Goal: Task Accomplishment & Management: Use online tool/utility

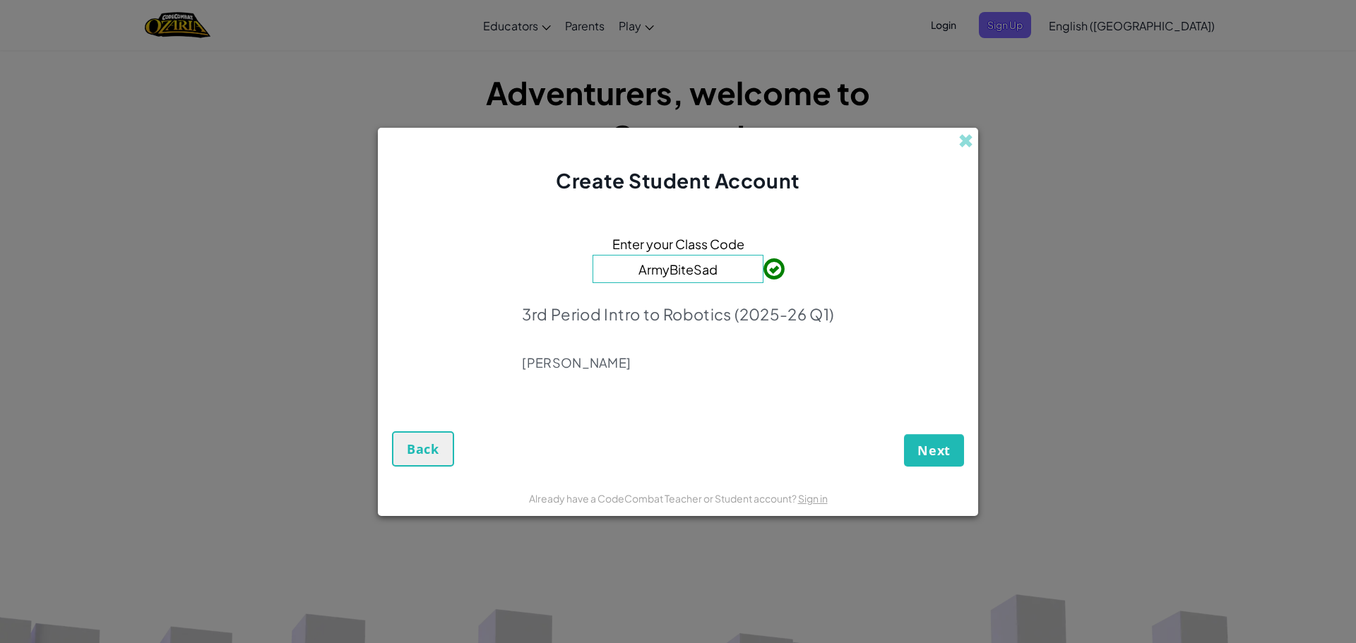
click at [901, 463] on div "Next Back" at bounding box center [678, 436] width 572 height 60
click at [939, 454] on span "Next" at bounding box center [934, 450] width 33 height 17
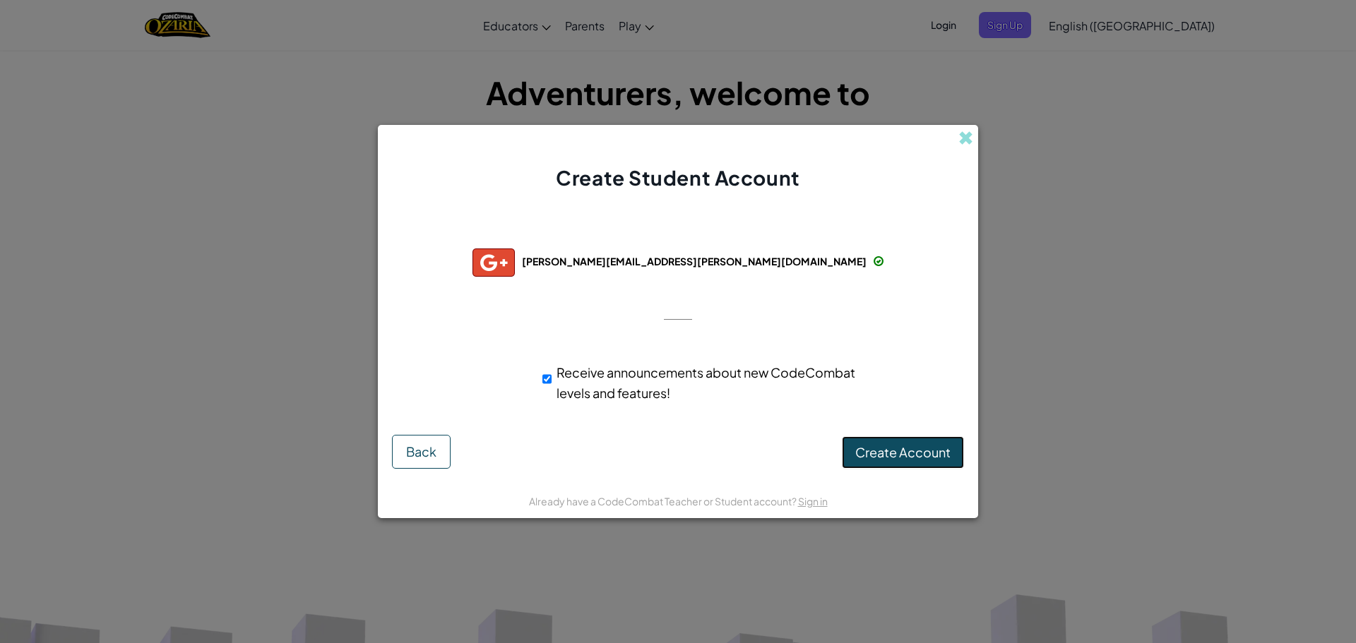
click at [869, 453] on span "Create Account" at bounding box center [902, 452] width 95 height 16
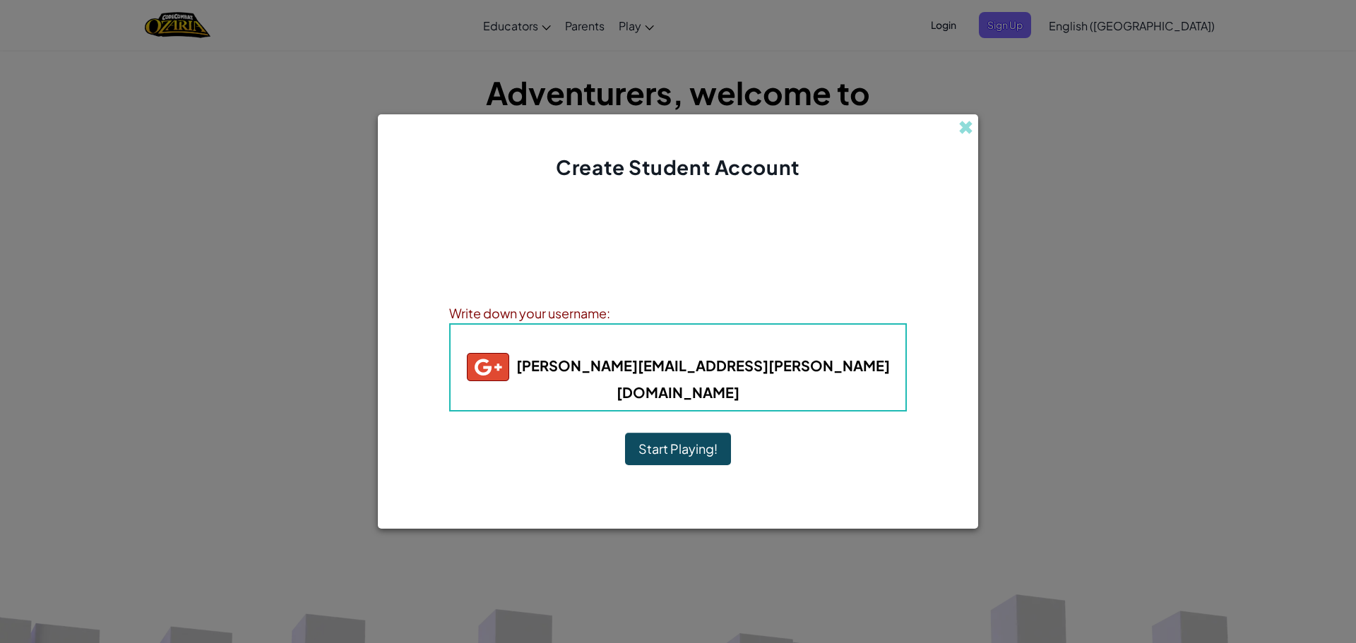
click at [651, 451] on button "Start Playing!" at bounding box center [678, 449] width 106 height 32
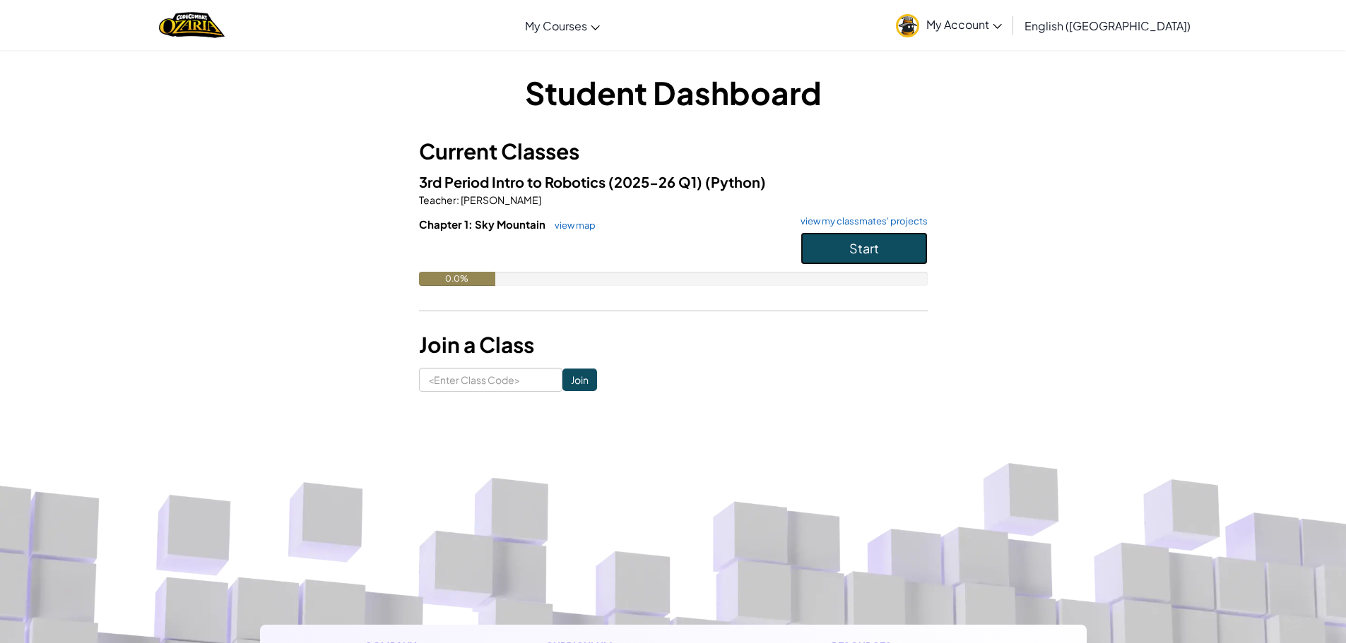
click at [842, 250] on button "Start" at bounding box center [863, 248] width 127 height 32
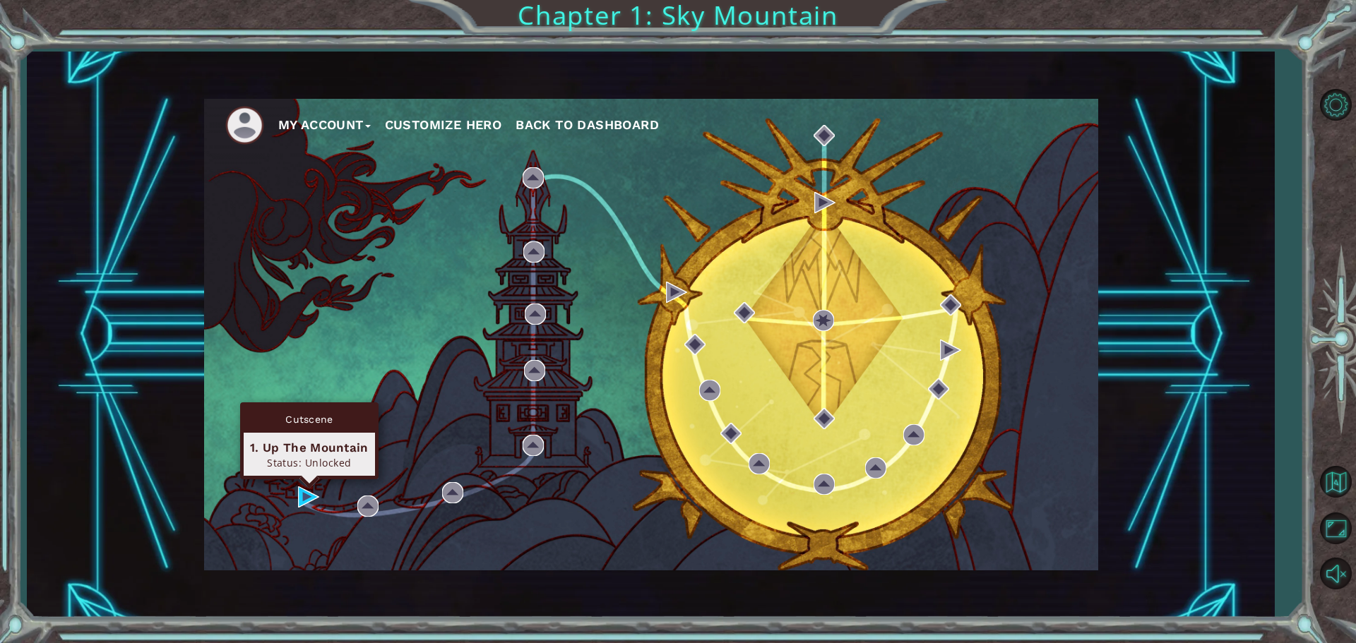
click at [306, 480] on div "Cutscene 1. Up The Mountain Status: Unlocked" at bounding box center [309, 441] width 138 height 77
click at [299, 492] on img at bounding box center [308, 497] width 21 height 21
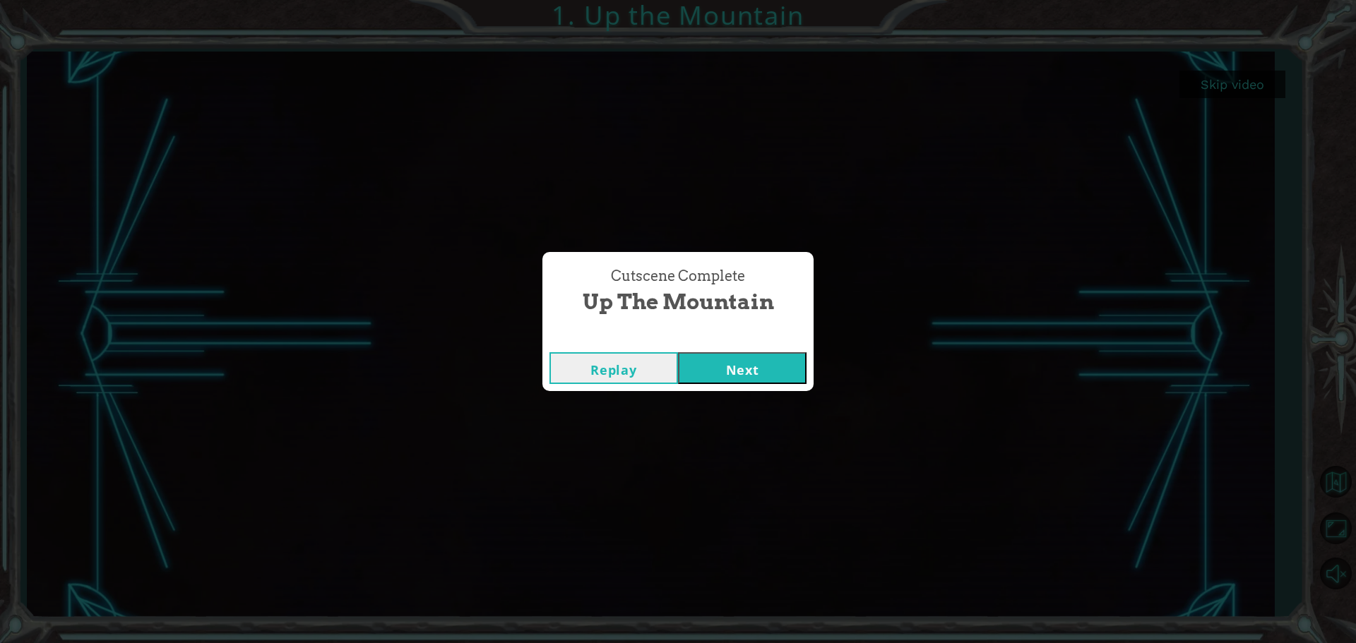
click at [734, 362] on button "Next" at bounding box center [742, 368] width 129 height 32
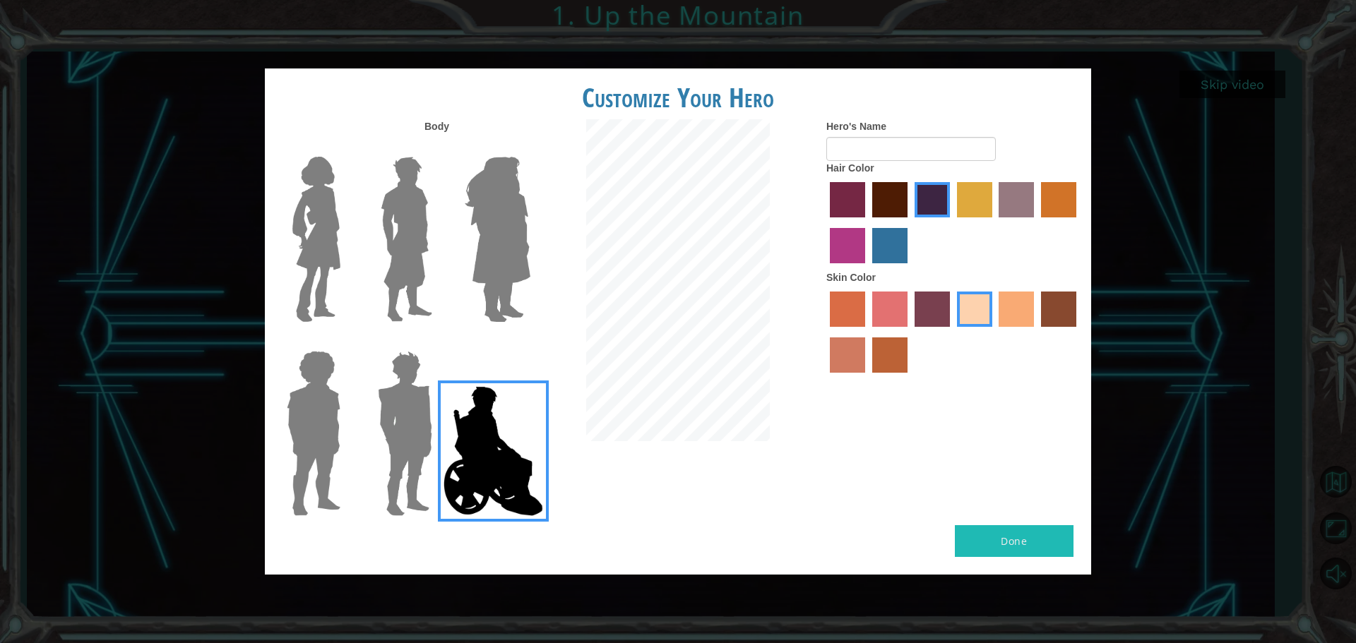
click at [400, 202] on img at bounding box center [406, 239] width 63 height 177
click at [438, 148] on input "Hero Lars" at bounding box center [438, 148] width 0 height 0
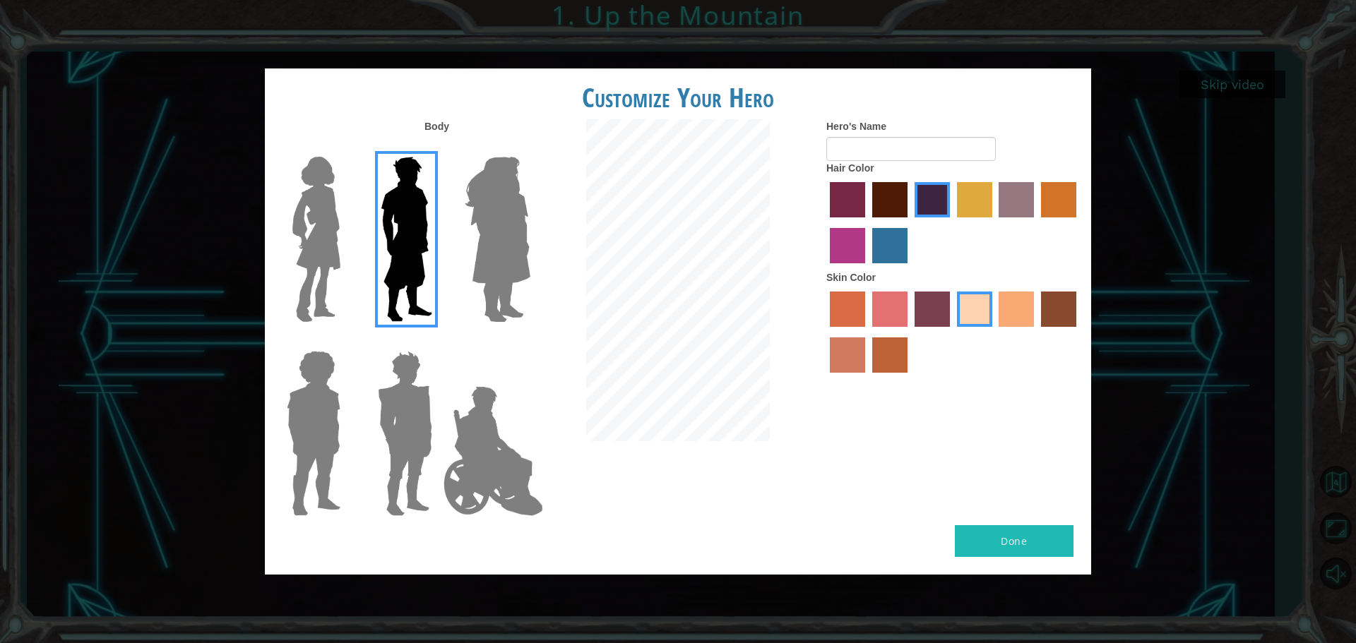
click at [308, 226] on img at bounding box center [316, 239] width 59 height 177
click at [346, 148] on input "Hero Connie" at bounding box center [346, 148] width 0 height 0
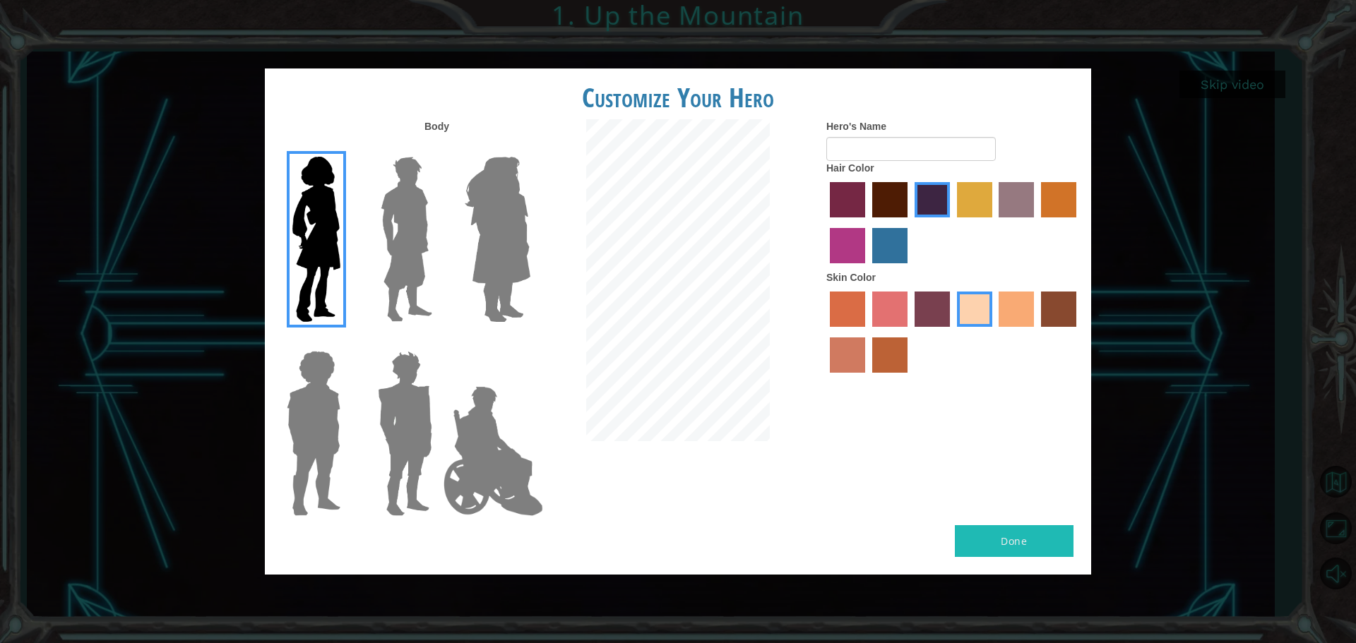
click at [326, 431] on img at bounding box center [313, 433] width 65 height 177
click at [346, 342] on input "Hero Steven" at bounding box center [346, 342] width 0 height 0
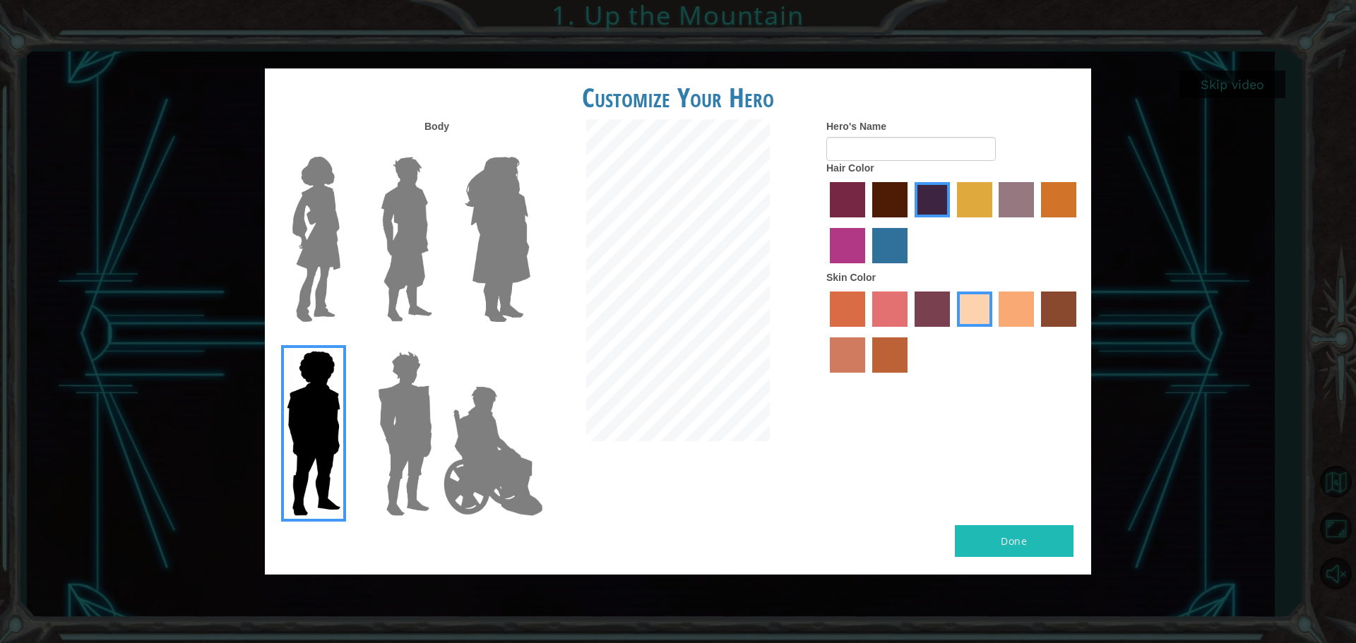
click at [530, 266] on img at bounding box center [497, 239] width 77 height 177
click at [530, 148] on input "Hero Amethyst" at bounding box center [530, 148] width 0 height 0
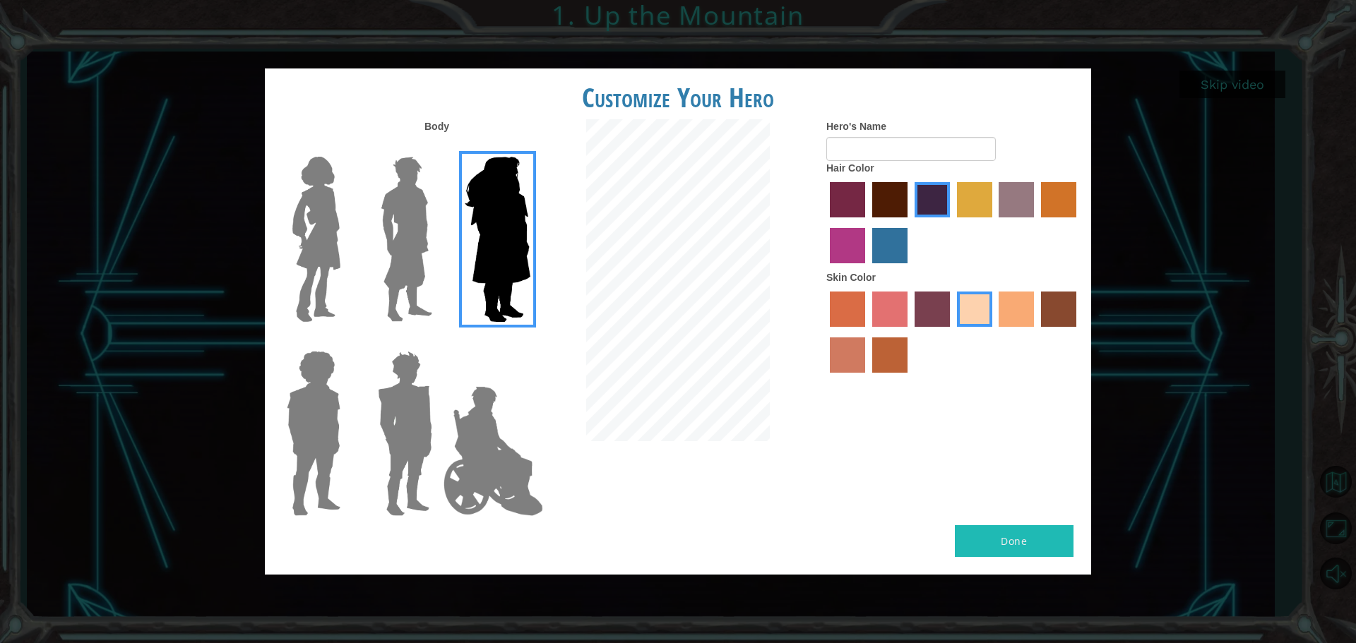
click at [408, 397] on img at bounding box center [405, 433] width 66 height 177
click at [438, 342] on input "Hero Garnet" at bounding box center [438, 342] width 0 height 0
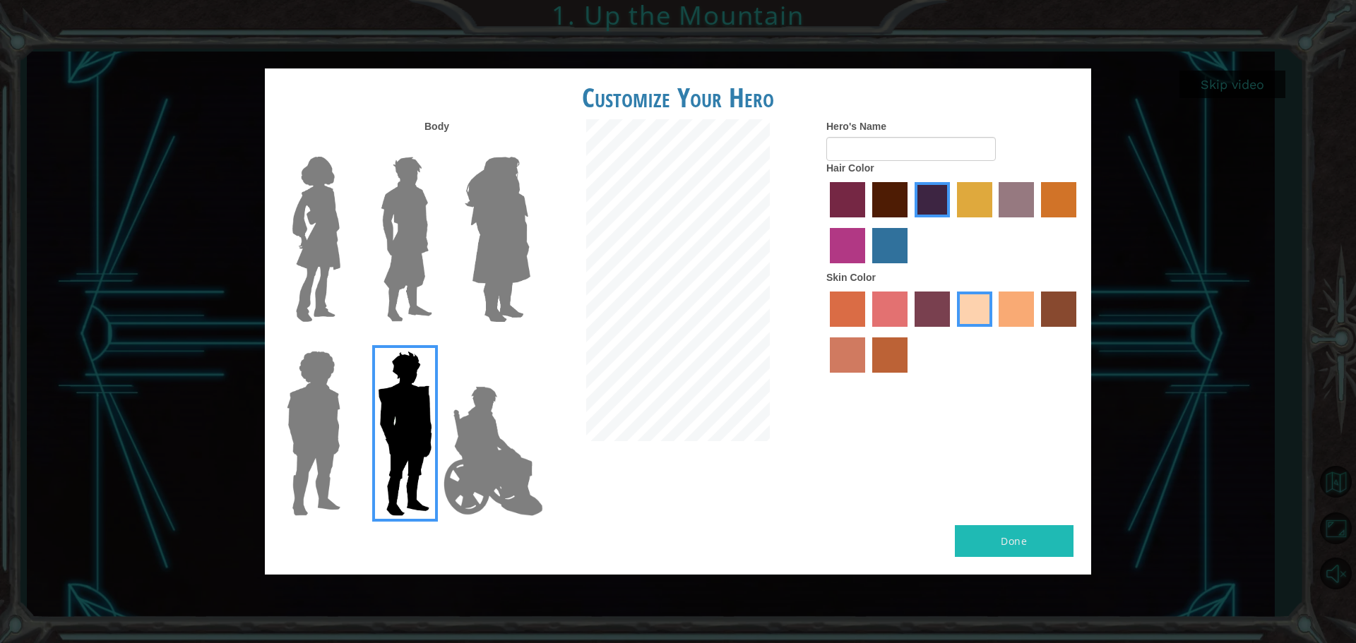
click at [306, 221] on img at bounding box center [316, 239] width 59 height 177
click at [346, 148] on input "Hero Connie" at bounding box center [346, 148] width 0 height 0
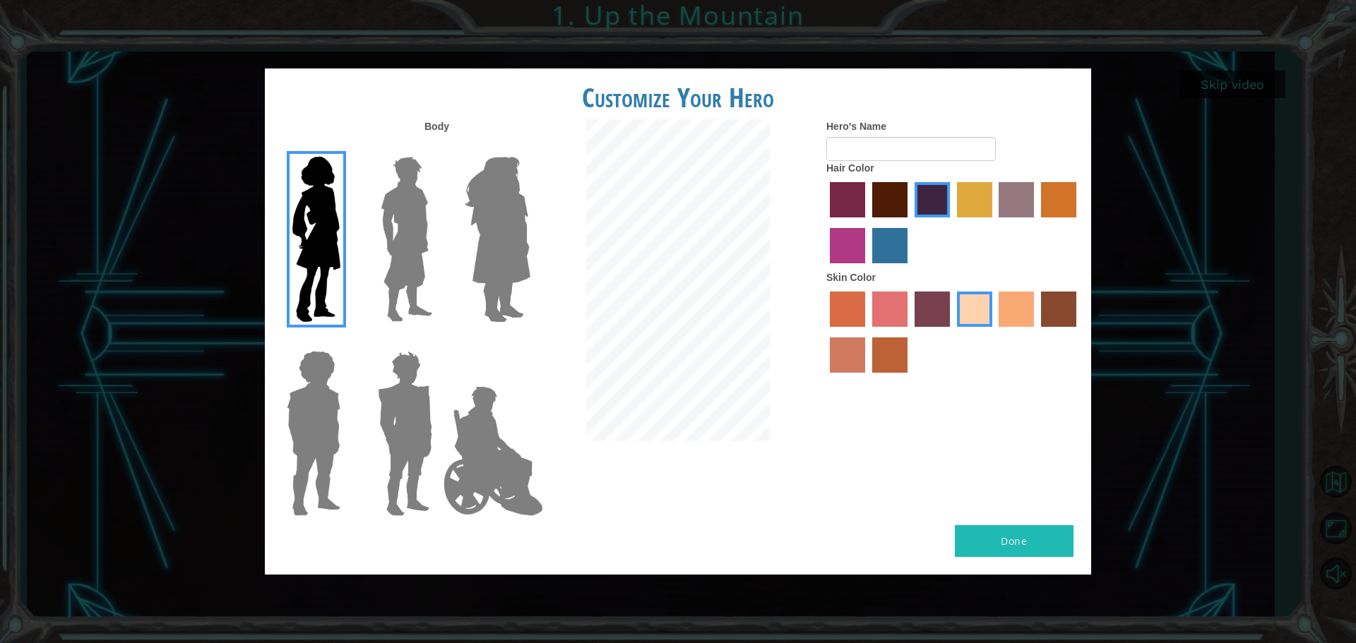
click at [1005, 314] on label "tacao skin color" at bounding box center [1016, 309] width 35 height 35
click at [994, 332] on input "tacao skin color" at bounding box center [994, 332] width 0 height 0
click at [1028, 314] on label "tacao skin color" at bounding box center [1016, 309] width 35 height 35
click at [994, 332] on input "tacao skin color" at bounding box center [994, 332] width 0 height 0
click at [1011, 314] on label "tacao skin color" at bounding box center [1016, 309] width 35 height 35
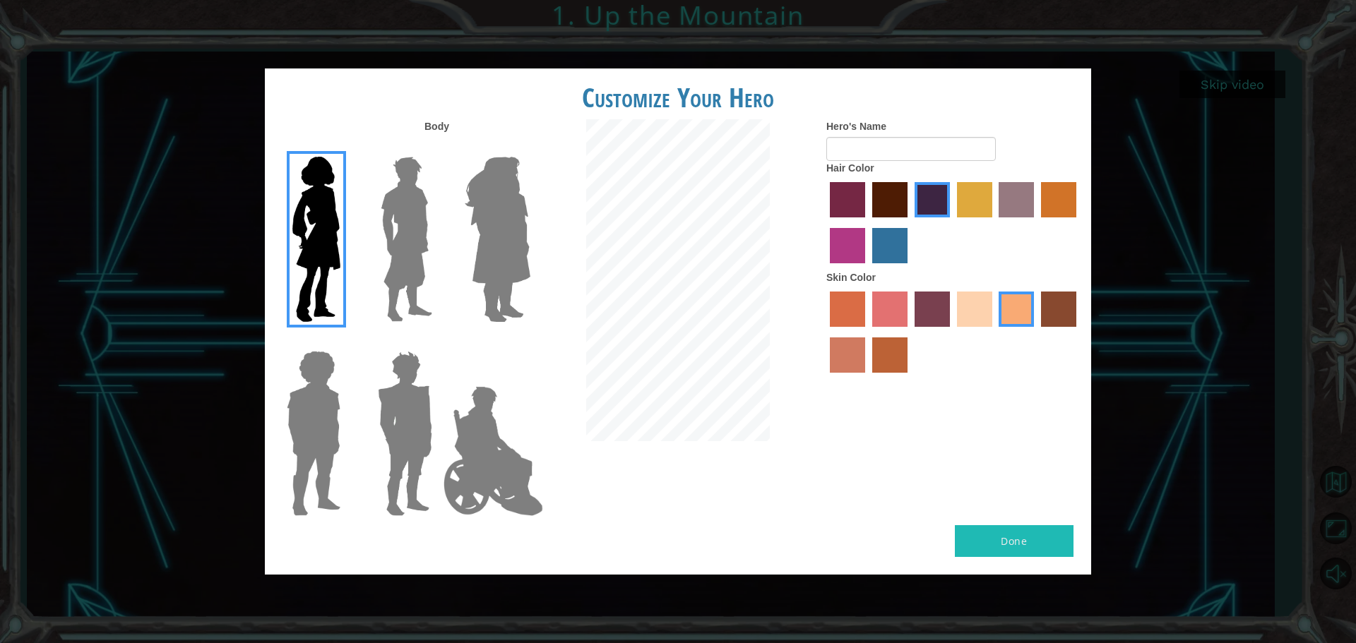
click at [994, 332] on input "tacao skin color" at bounding box center [994, 332] width 0 height 0
click at [889, 365] on label "smoke tree skin color" at bounding box center [889, 355] width 35 height 35
click at [867, 378] on input "smoke tree skin color" at bounding box center [867, 378] width 0 height 0
click at [997, 306] on div at bounding box center [953, 334] width 254 height 92
click at [1016, 306] on label "tacao skin color" at bounding box center [1016, 309] width 35 height 35
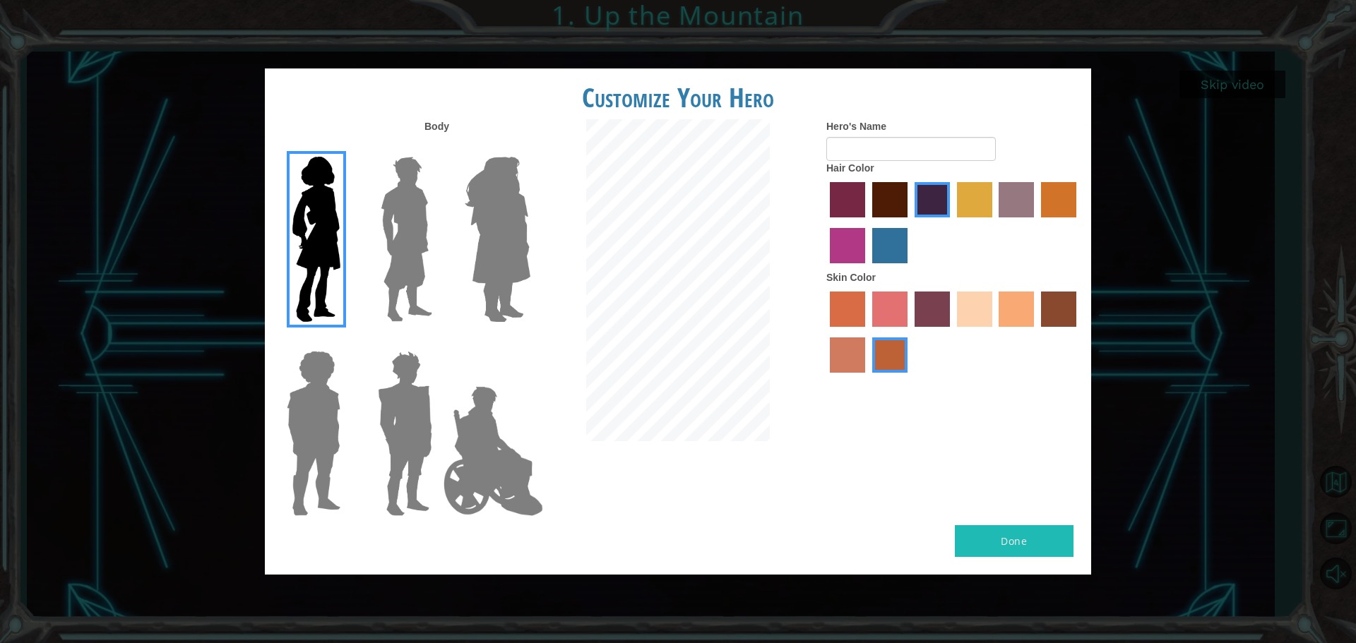
click at [994, 332] on input "tacao skin color" at bounding box center [994, 332] width 0 height 0
click at [882, 247] on label "lachmara hair color" at bounding box center [889, 245] width 35 height 35
click at [867, 268] on input "lachmara hair color" at bounding box center [867, 268] width 0 height 0
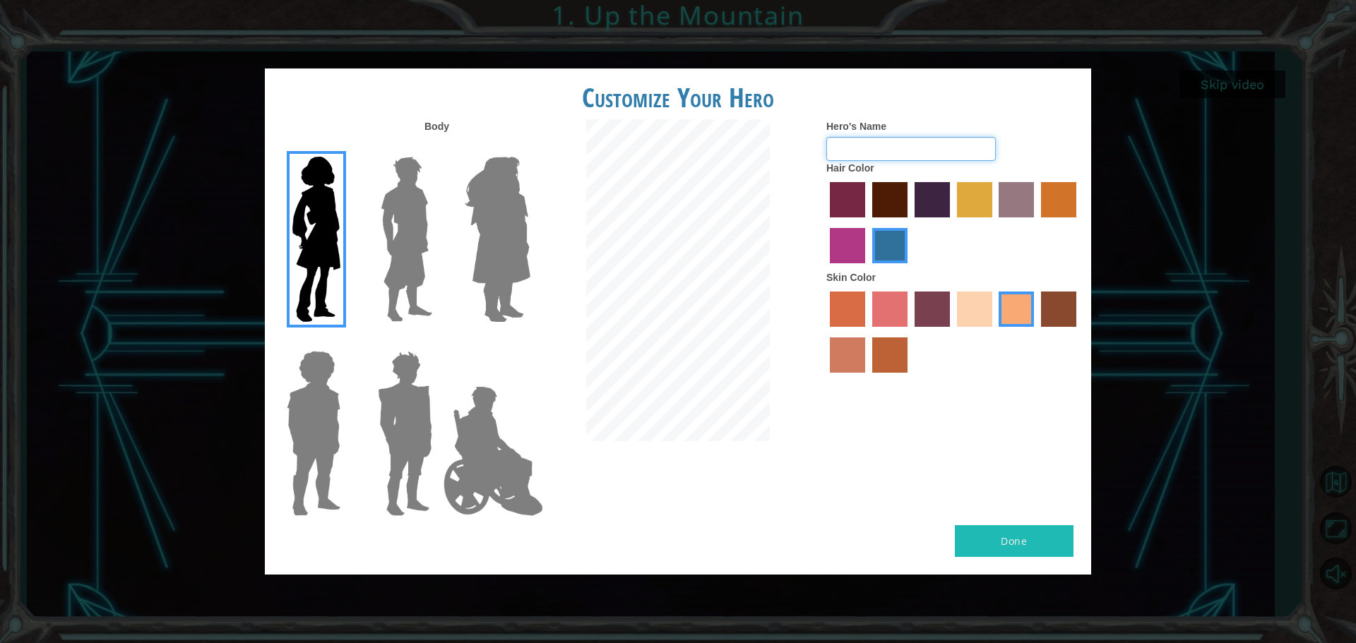
click at [901, 150] on input "Hero's Name" at bounding box center [911, 149] width 170 height 24
type input "a"
type input "Asterta"
click at [884, 188] on label "maroon hair color" at bounding box center [889, 199] width 35 height 35
click at [867, 222] on input "maroon hair color" at bounding box center [867, 222] width 0 height 0
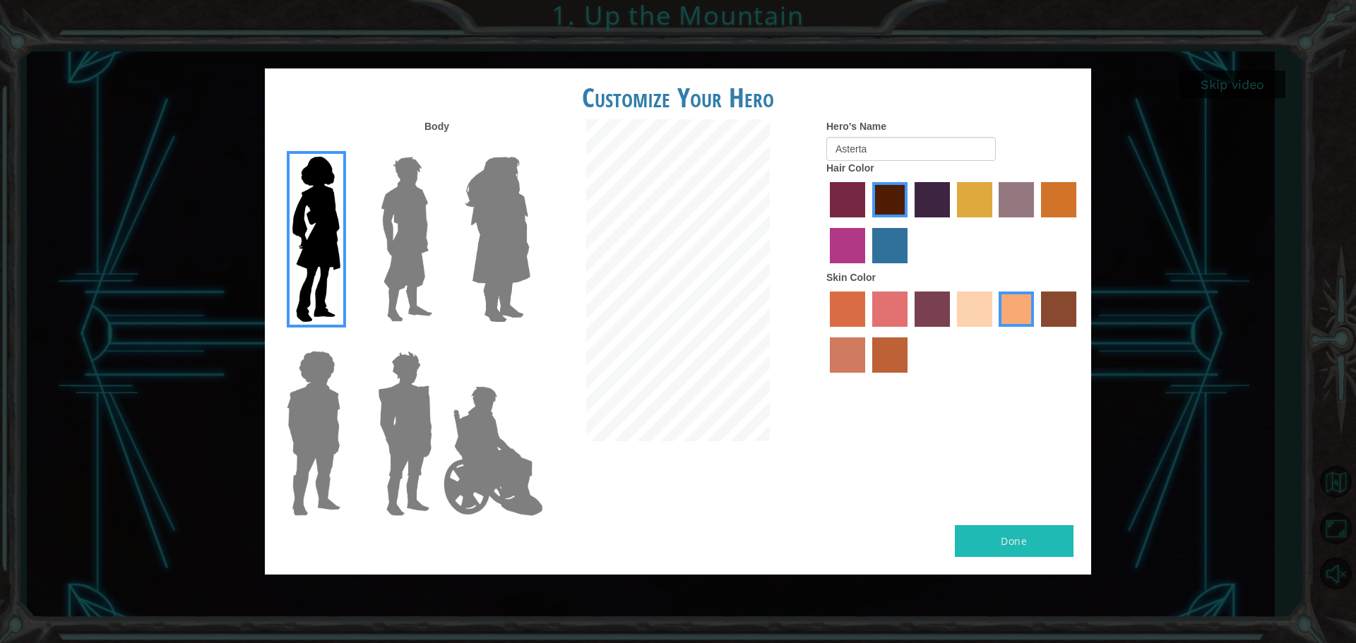
click at [1071, 203] on label "gold drop hair color" at bounding box center [1058, 199] width 35 height 35
click at [1036, 222] on input "gold drop hair color" at bounding box center [1036, 222] width 0 height 0
click at [834, 206] on label "paprika hair color" at bounding box center [847, 199] width 35 height 35
click at [825, 222] on input "paprika hair color" at bounding box center [825, 222] width 0 height 0
click at [849, 251] on label "medium red violet hair color" at bounding box center [847, 245] width 35 height 35
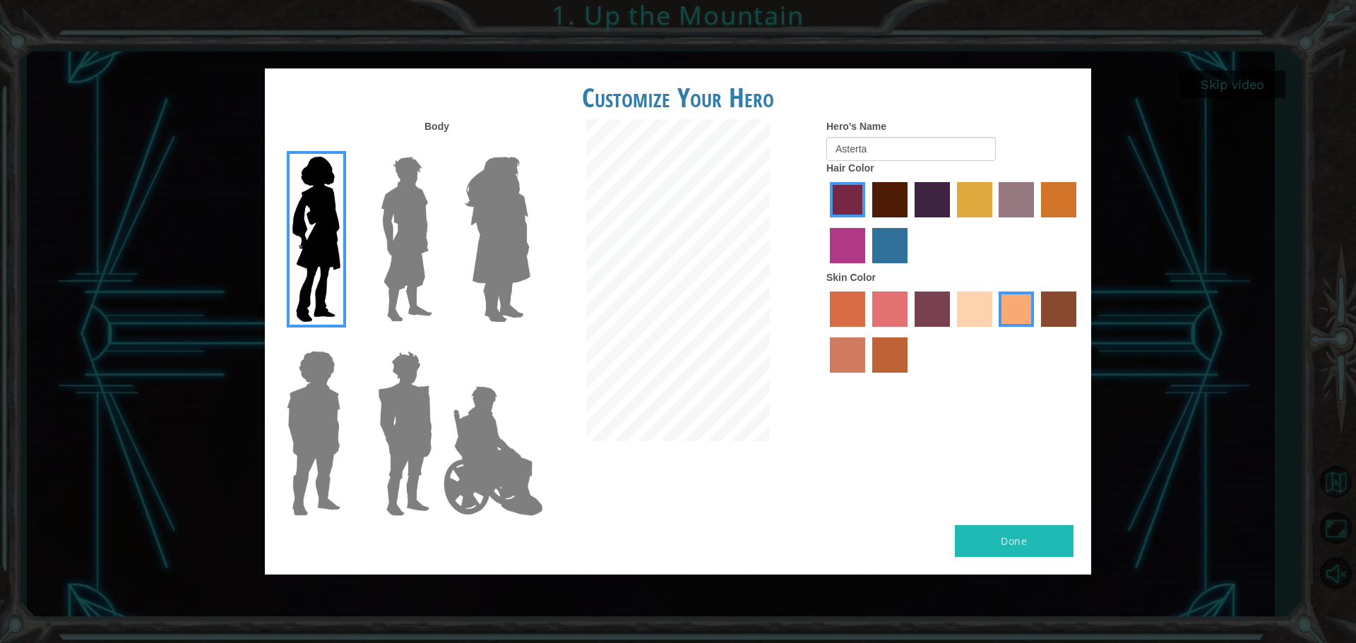
click at [1079, 222] on input "medium red violet hair color" at bounding box center [1079, 222] width 0 height 0
drag, startPoint x: 879, startPoint y: 237, endPoint x: 881, endPoint y: 230, distance: 8.3
click at [881, 236] on label "lachmara hair color" at bounding box center [889, 245] width 35 height 35
click at [867, 268] on input "lachmara hair color" at bounding box center [867, 268] width 0 height 0
click at [974, 302] on label "sandy beach skin color" at bounding box center [974, 309] width 35 height 35
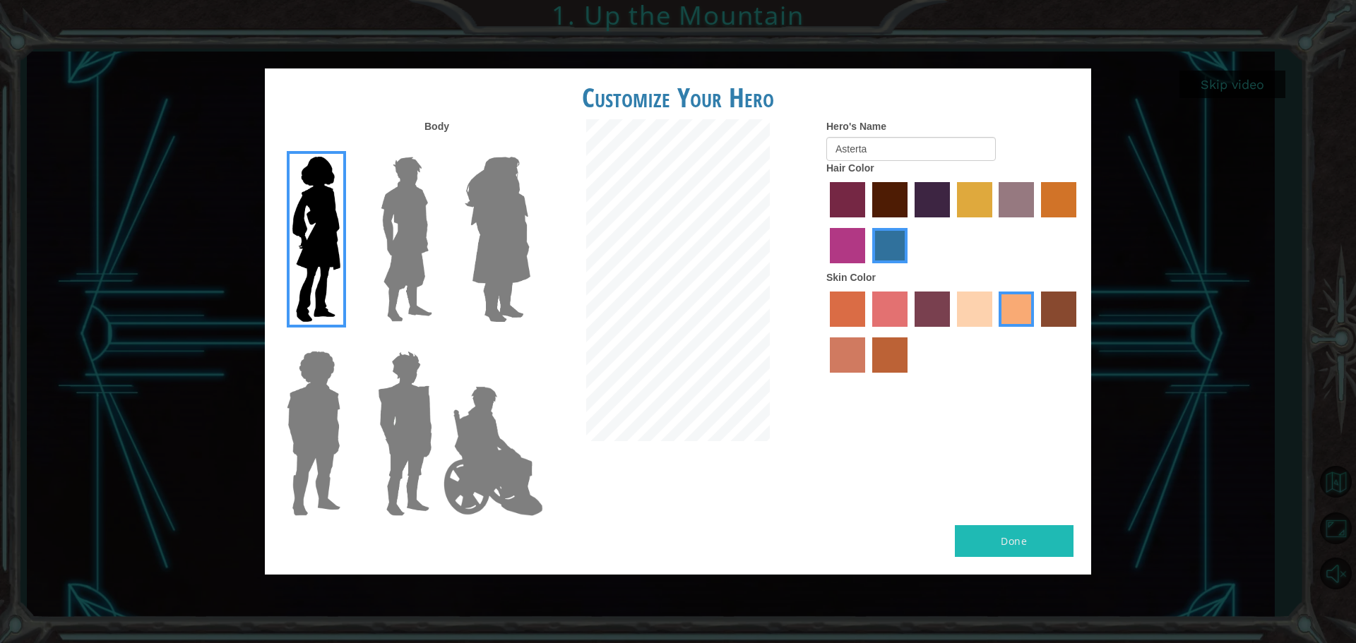
click at [952, 332] on input "sandy beach skin color" at bounding box center [952, 332] width 0 height 0
click at [1023, 533] on button "Done" at bounding box center [1014, 541] width 119 height 32
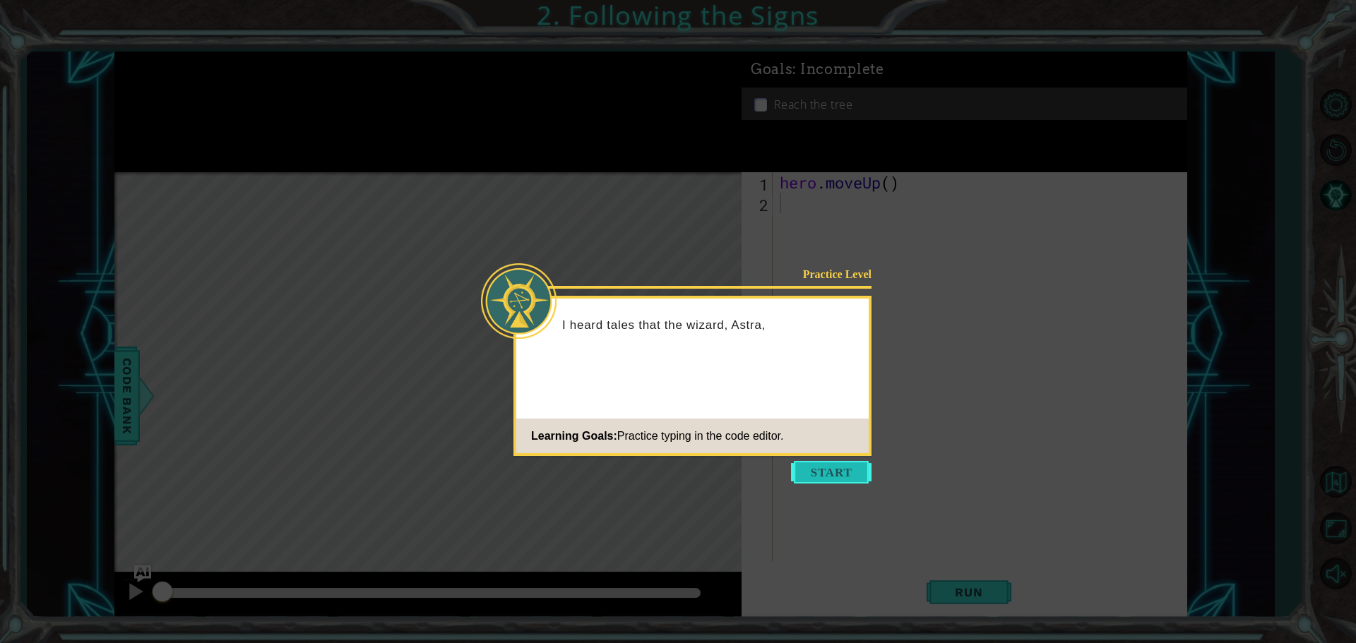
click at [795, 465] on button "Start" at bounding box center [831, 472] width 81 height 23
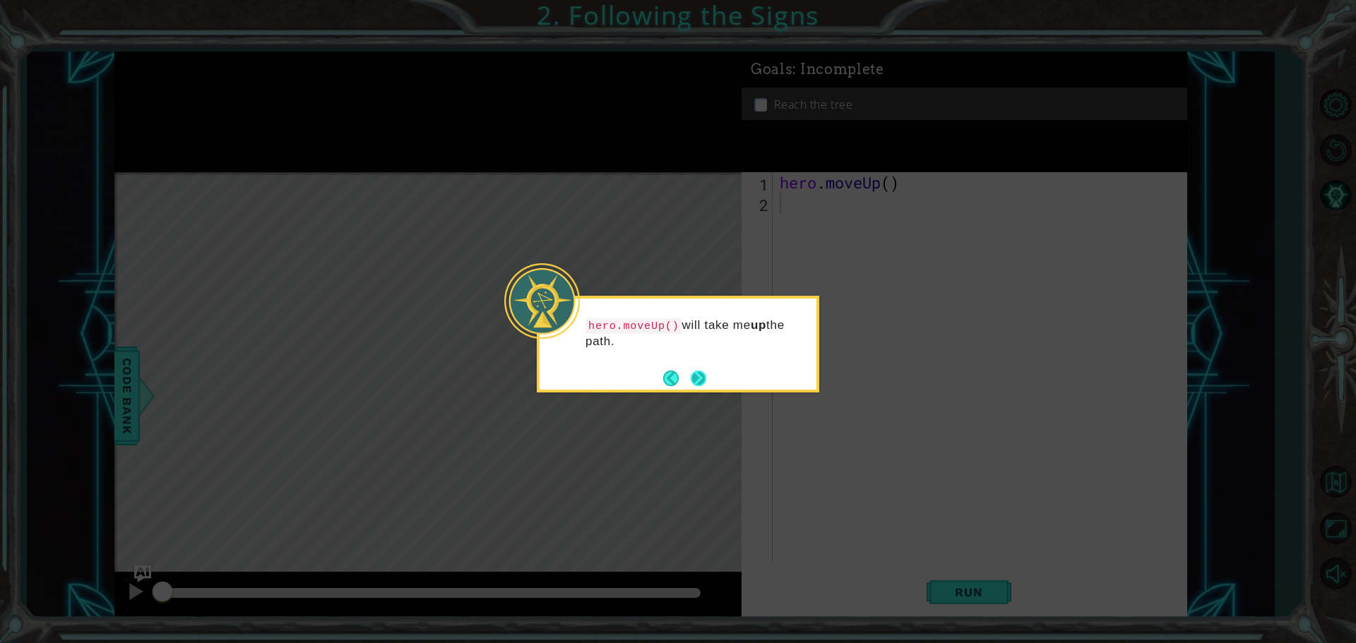
drag, startPoint x: 695, startPoint y: 372, endPoint x: 697, endPoint y: 381, distance: 10.1
click at [697, 381] on footer at bounding box center [684, 378] width 43 height 21
click at [698, 381] on button "Next" at bounding box center [699, 378] width 16 height 16
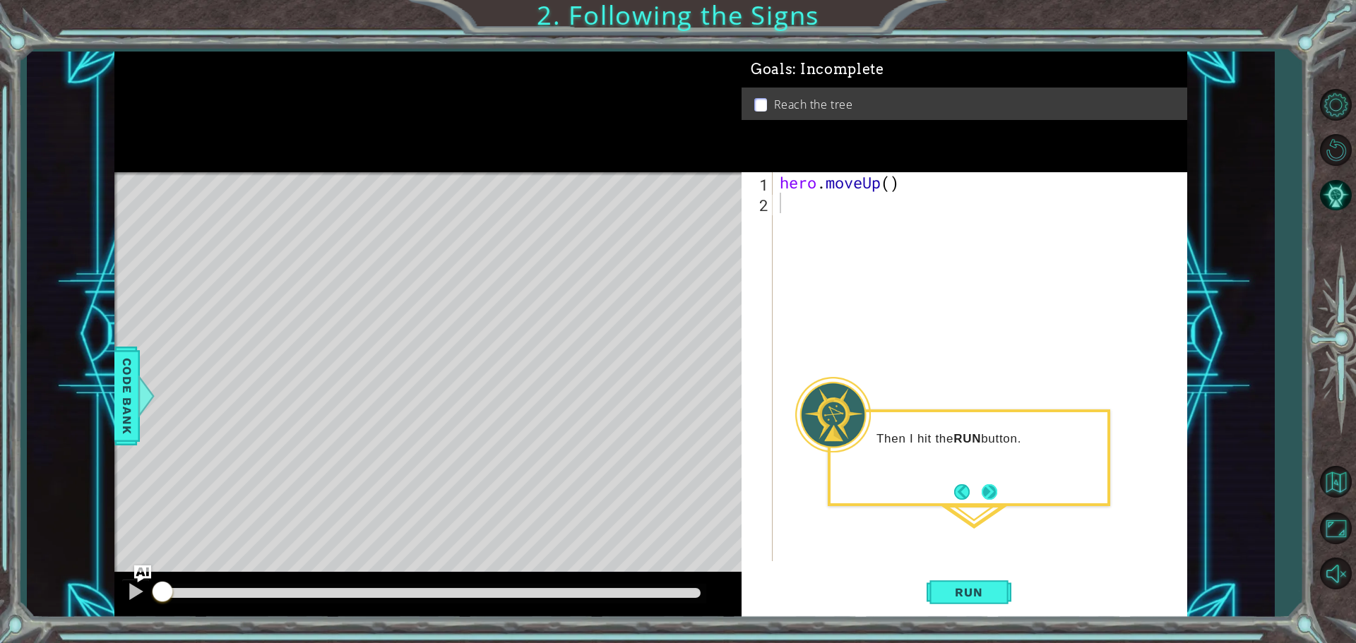
click at [997, 497] on button "Next" at bounding box center [990, 492] width 16 height 16
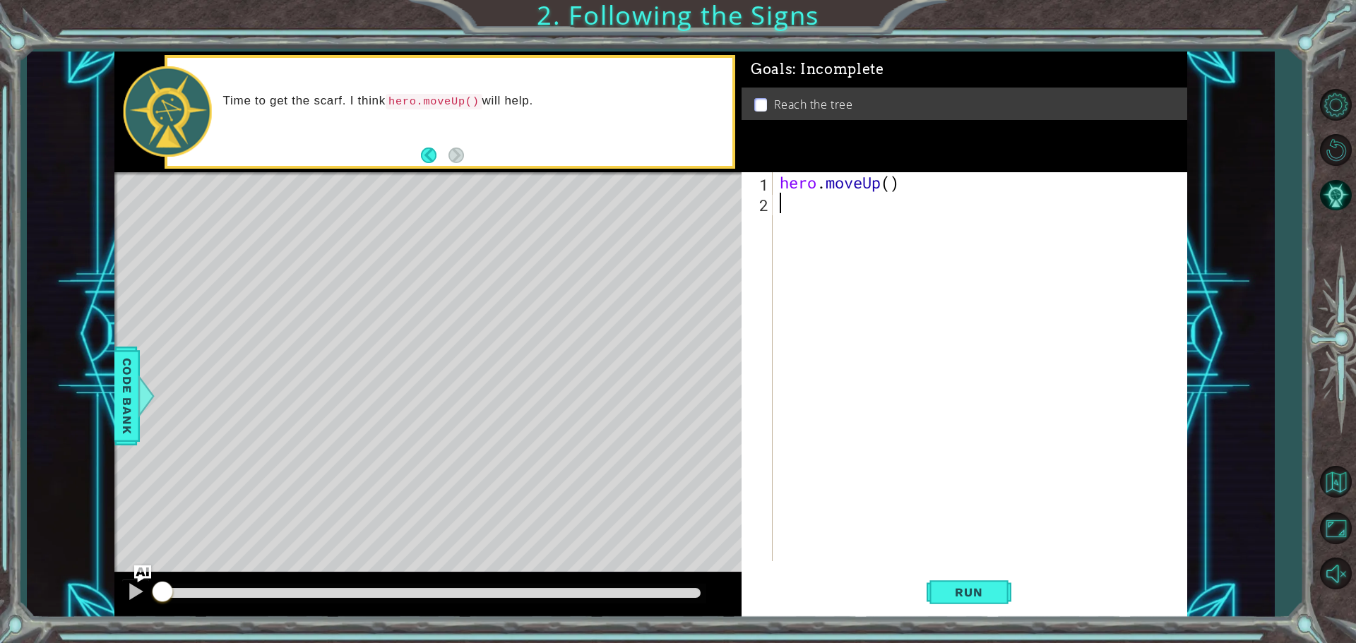
drag, startPoint x: 821, startPoint y: 221, endPoint x: 810, endPoint y: 220, distance: 11.4
click at [821, 222] on div "hero . moveUp ( )" at bounding box center [983, 387] width 413 height 430
type textarea "r"
type textarea "h"
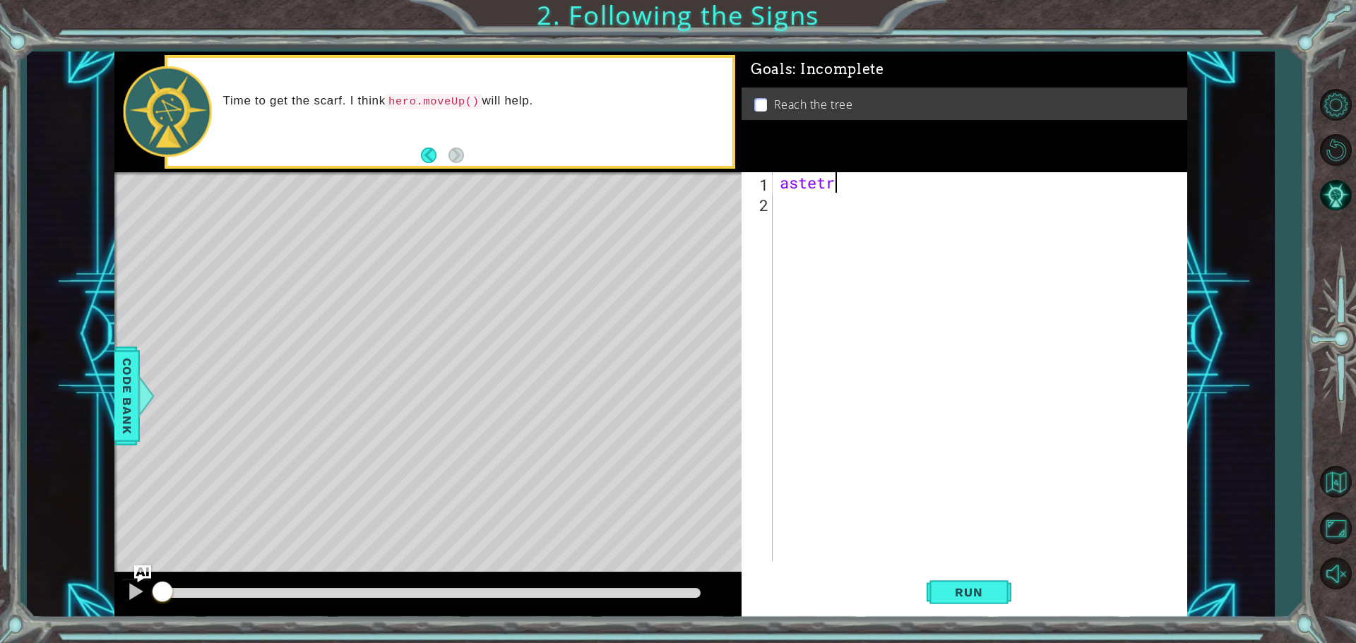
type textarea "astetra"
click at [782, 210] on div "astetra" at bounding box center [983, 387] width 413 height 430
type textarea "kets4kei"
click at [780, 230] on div "astetra kets4kei" at bounding box center [983, 387] width 413 height 430
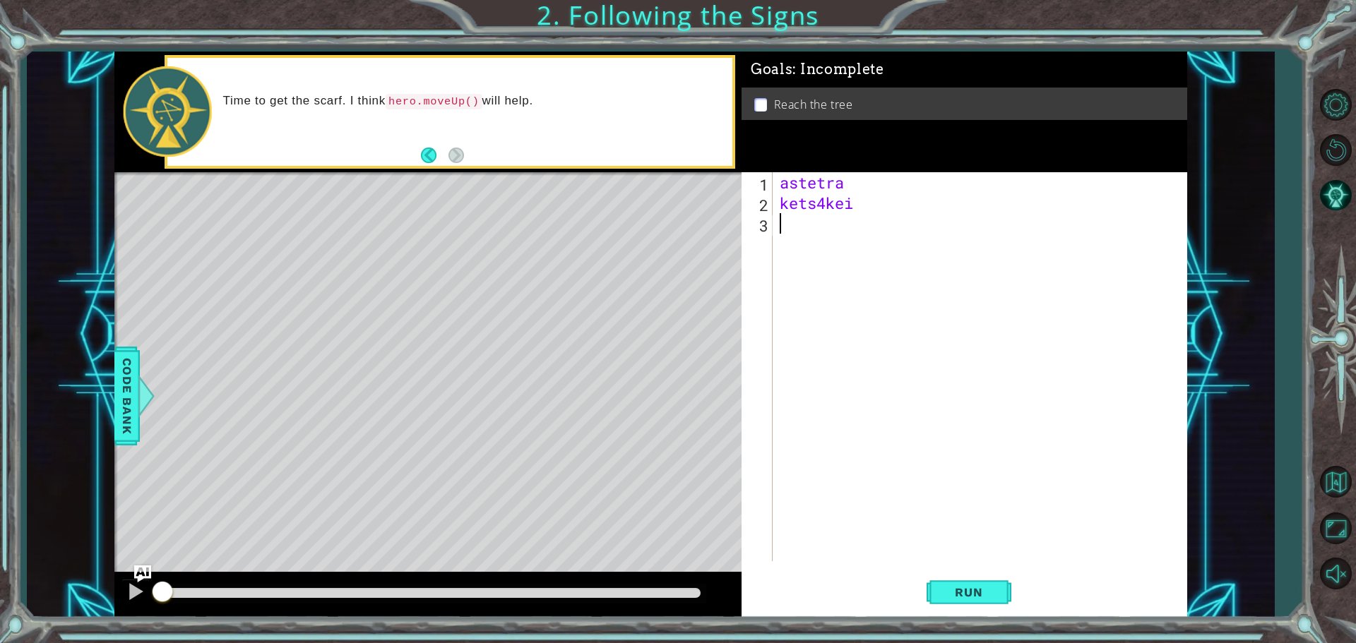
scroll to position [0, 0]
type textarea "l"
drag, startPoint x: 962, startPoint y: 586, endPoint x: 973, endPoint y: 583, distance: 11.5
click at [970, 586] on span "Run" at bounding box center [969, 593] width 56 height 14
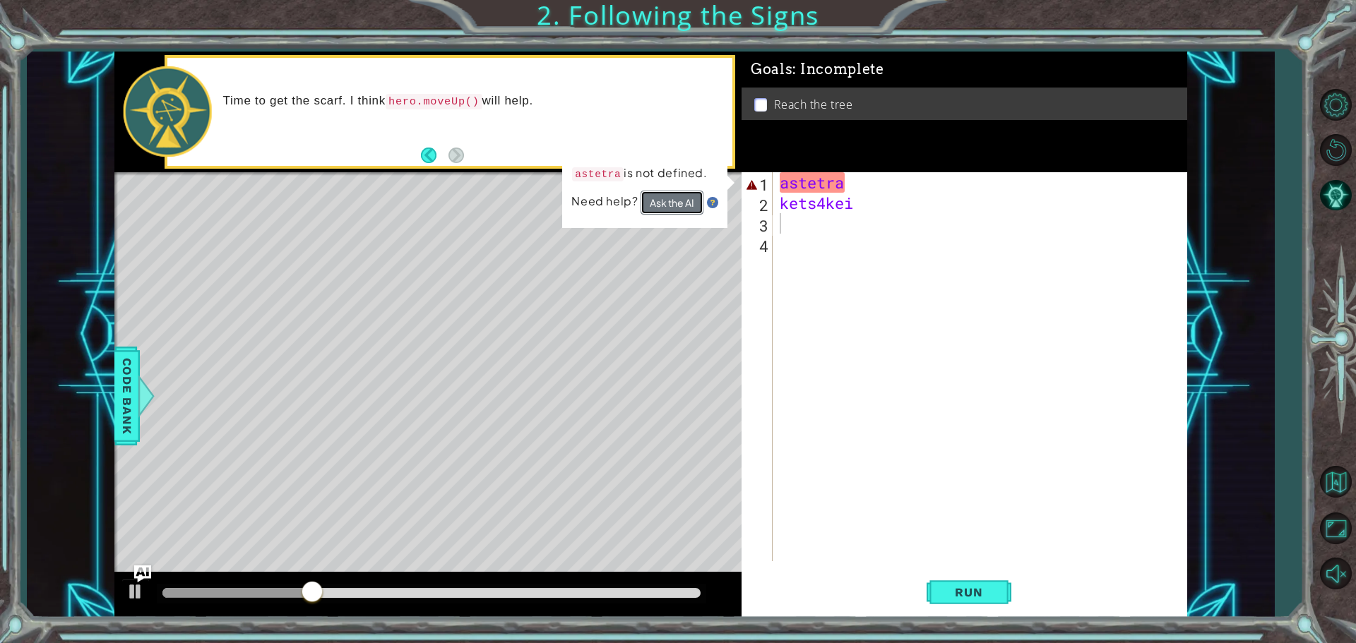
click at [681, 198] on button "Ask the AI" at bounding box center [672, 203] width 63 height 24
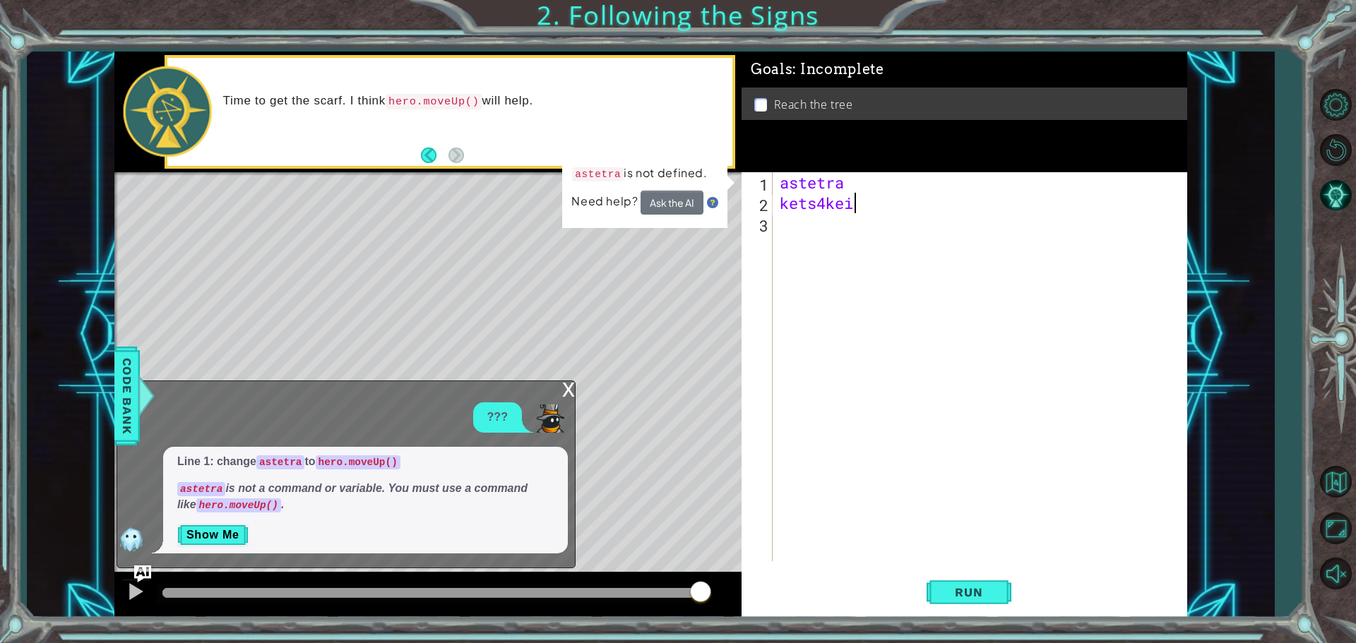
click at [771, 179] on div "1" at bounding box center [758, 184] width 28 height 20
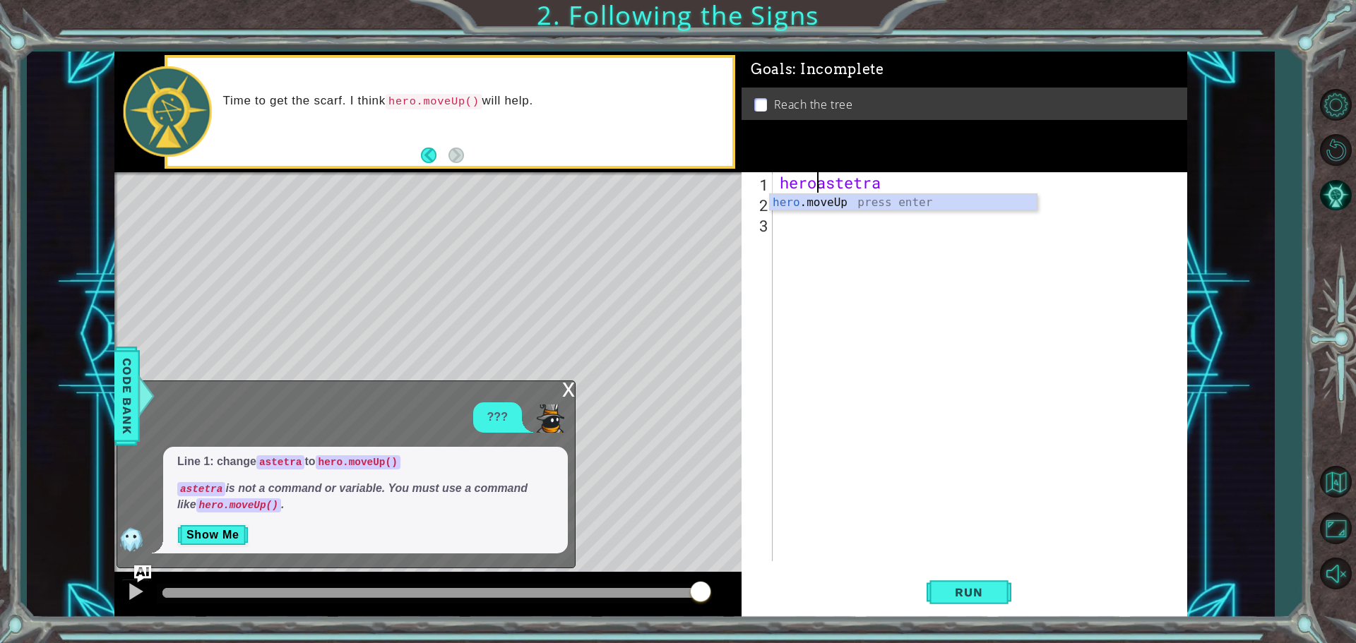
scroll to position [0, 2]
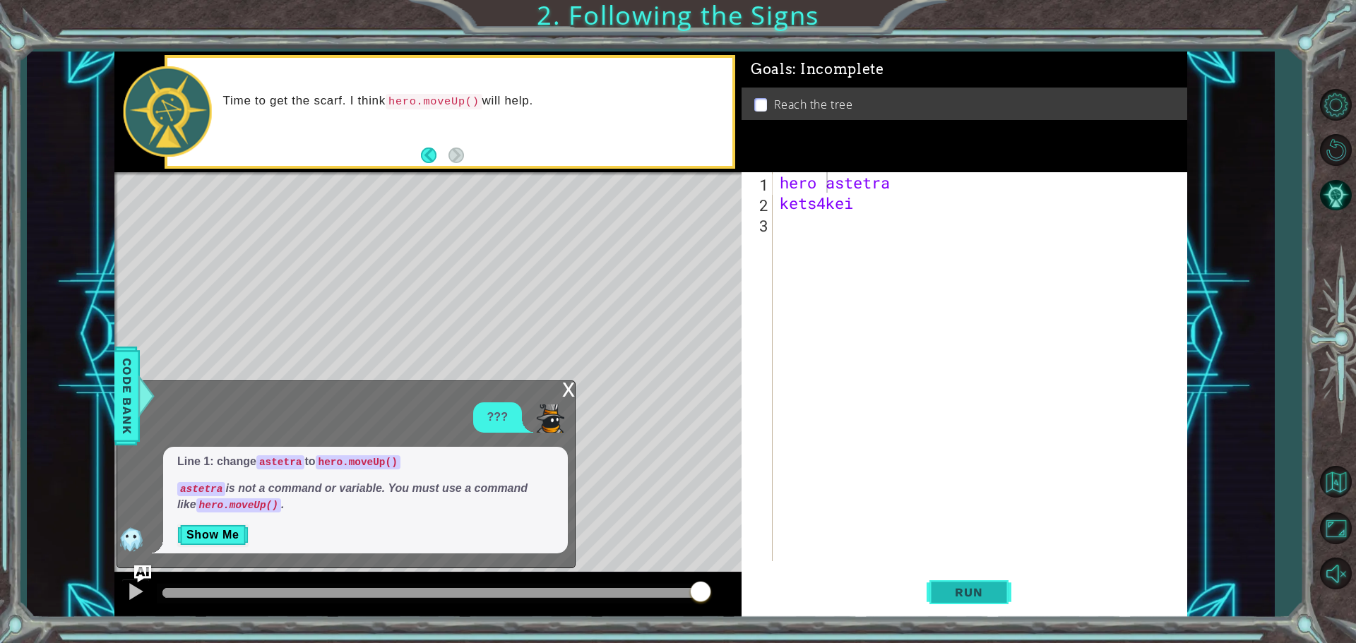
drag, startPoint x: 958, startPoint y: 595, endPoint x: 962, endPoint y: 588, distance: 7.9
click at [958, 594] on span "Run" at bounding box center [969, 593] width 56 height 14
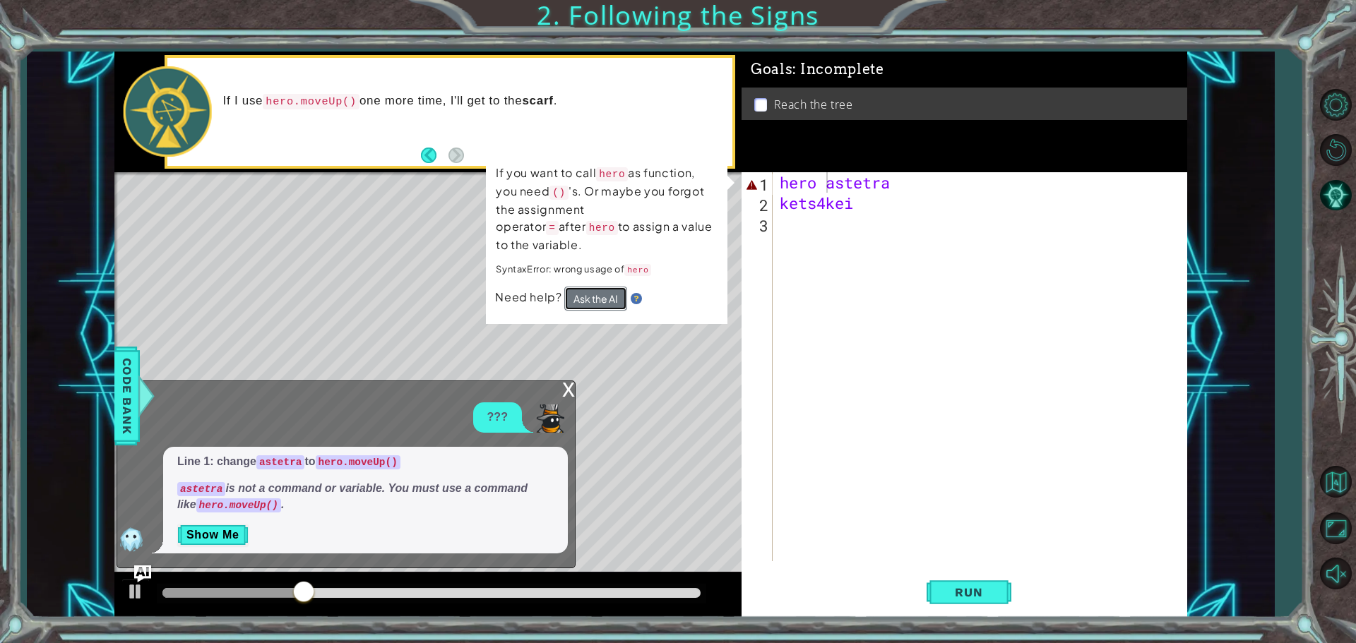
drag, startPoint x: 593, startPoint y: 280, endPoint x: 646, endPoint y: 264, distance: 55.4
click at [610, 287] on button "Ask the AI" at bounding box center [595, 299] width 63 height 24
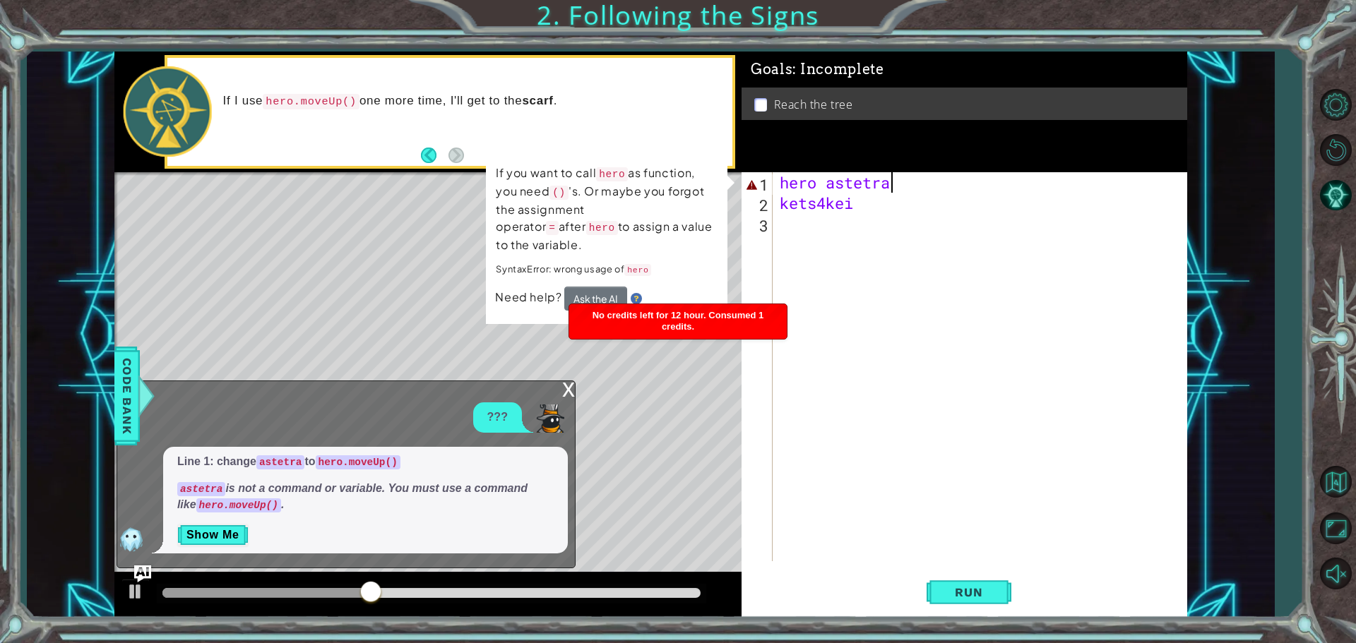
click at [970, 189] on div "hero astetra kets4kei" at bounding box center [983, 387] width 413 height 430
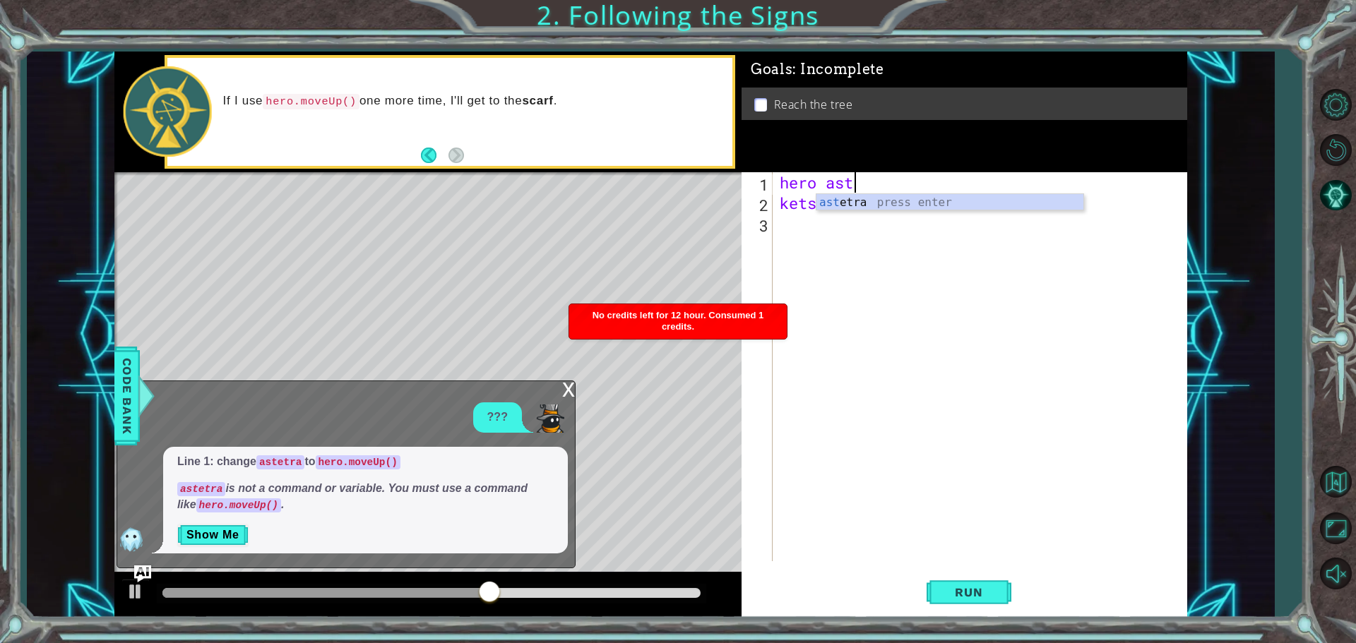
type textarea "h"
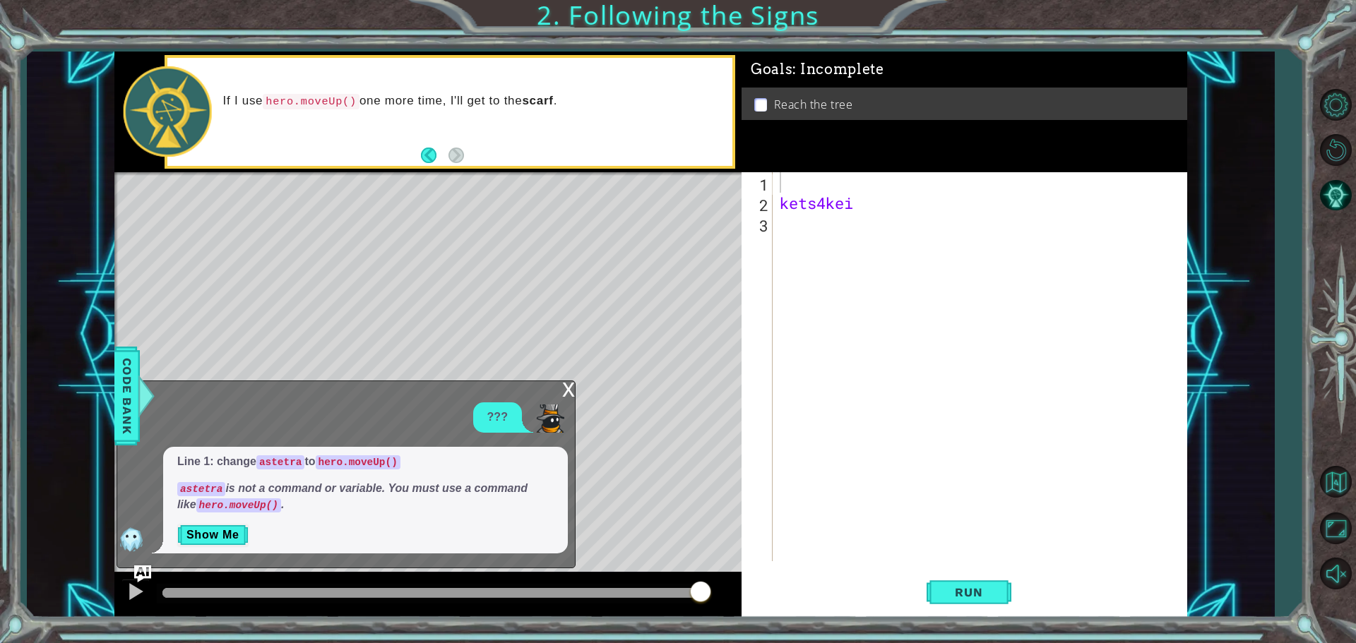
click at [756, 93] on div "Reach the tree" at bounding box center [965, 104] width 446 height 32
click at [754, 112] on div "Reach the tree" at bounding box center [965, 104] width 446 height 32
drag, startPoint x: 763, startPoint y: 98, endPoint x: 770, endPoint y: 102, distance: 7.9
click at [770, 102] on li "Reach the tree" at bounding box center [966, 105] width 424 height 16
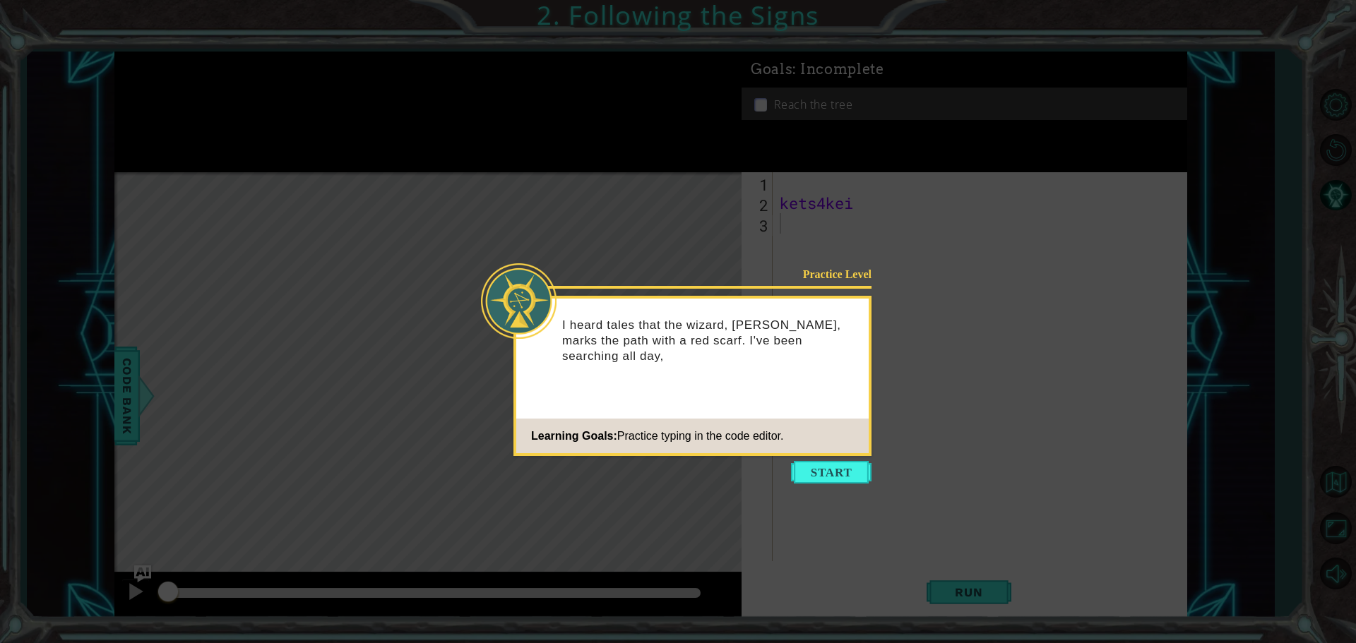
drag, startPoint x: 262, startPoint y: 202, endPoint x: 431, endPoint y: 278, distance: 185.0
click at [263, 205] on icon at bounding box center [678, 321] width 1356 height 643
click at [848, 468] on button "Start" at bounding box center [831, 472] width 81 height 23
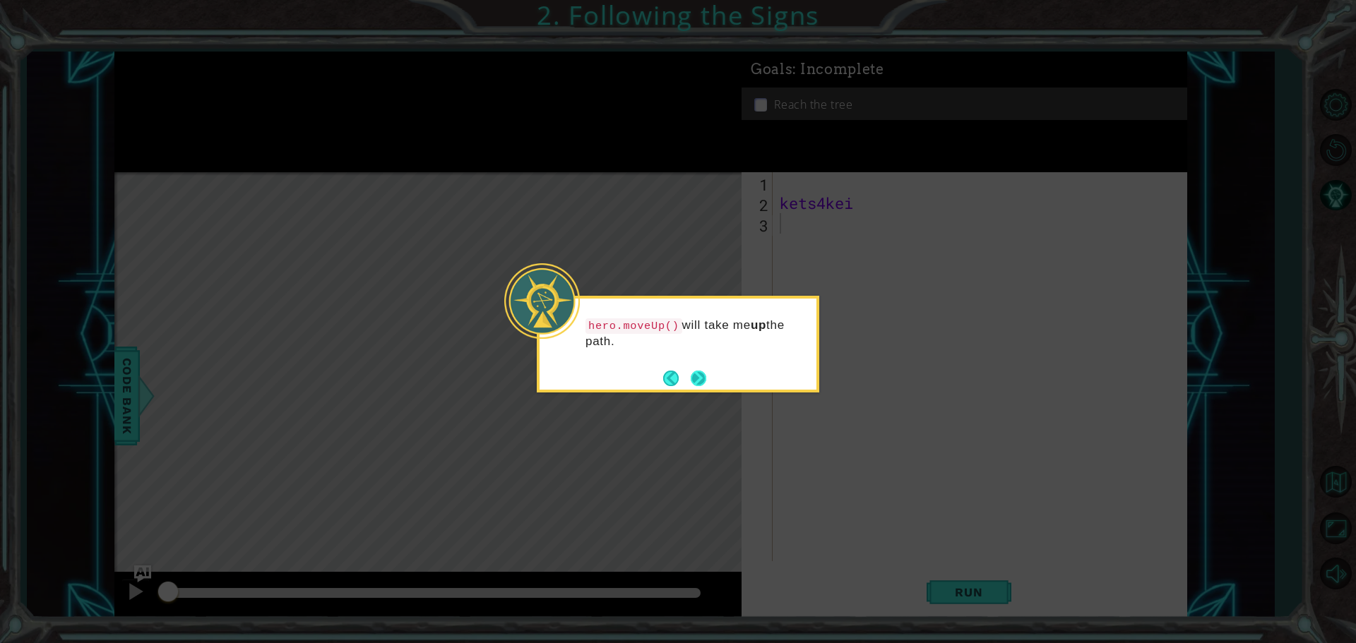
click at [701, 379] on button "Next" at bounding box center [698, 378] width 21 height 21
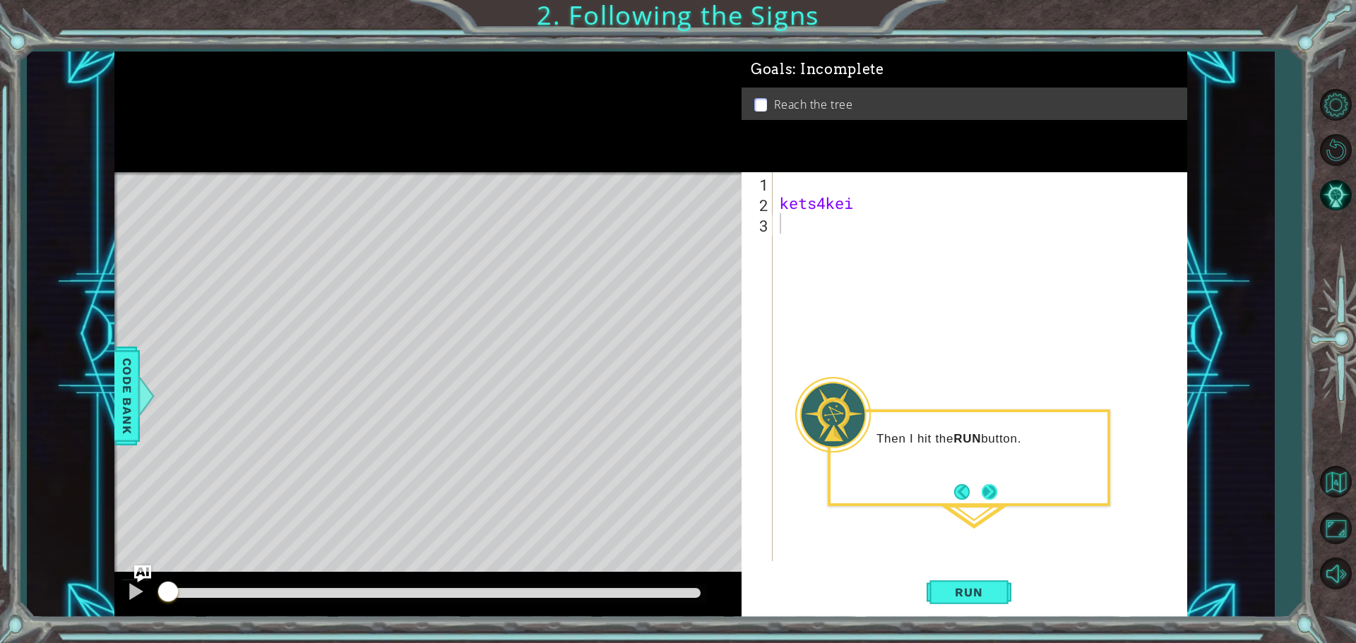
click at [999, 500] on button "Next" at bounding box center [989, 492] width 23 height 23
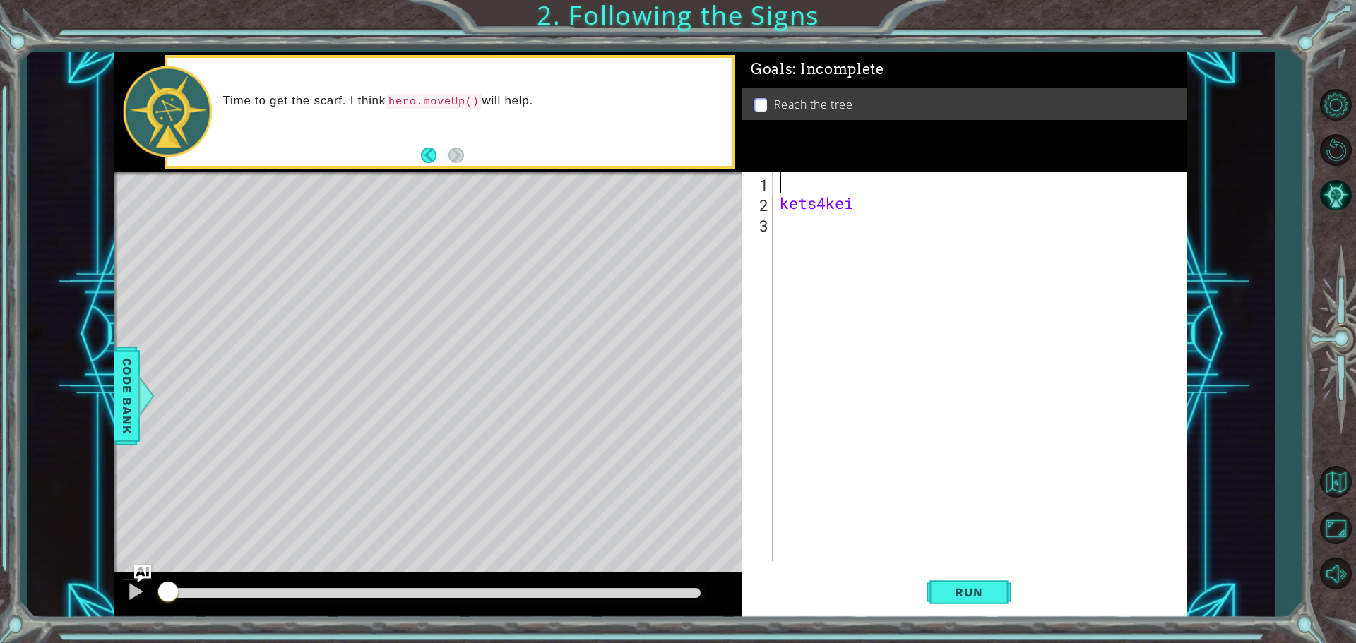
click at [806, 187] on div "kets4kei" at bounding box center [983, 387] width 413 height 430
click at [852, 193] on body "1 ההההההההההההההההההההההההההההההההההההההההההההההההההההההההההההההההההההההההההההה…" at bounding box center [678, 321] width 1356 height 643
click at [822, 191] on div "h kets4kei" at bounding box center [983, 387] width 413 height 430
type textarea "he"
click at [861, 196] on div "he ro.moveUp press enter" at bounding box center [903, 219] width 267 height 51
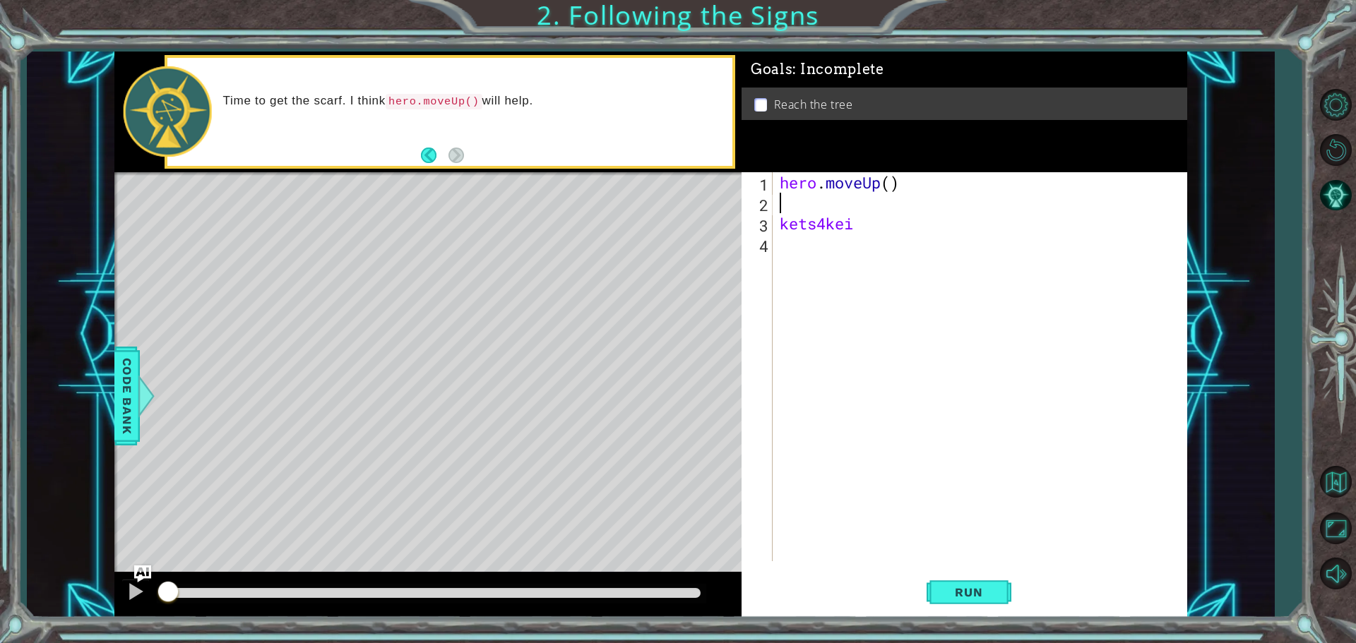
click at [865, 231] on div "hero . moveUp ( ) kets4kei" at bounding box center [983, 387] width 413 height 430
type textarea "kets4kei"
click at [777, 204] on div "kets4kei 1 2 3 4 hero . moveUp ( ) kets4kei ההההההההההההההההההההההההההההההההההה…" at bounding box center [962, 366] width 441 height 389
click at [798, 206] on div "hero . moveUp ( ) kets4kei" at bounding box center [983, 387] width 413 height 430
drag, startPoint x: 419, startPoint y: 92, endPoint x: 428, endPoint y: 103, distance: 14.6
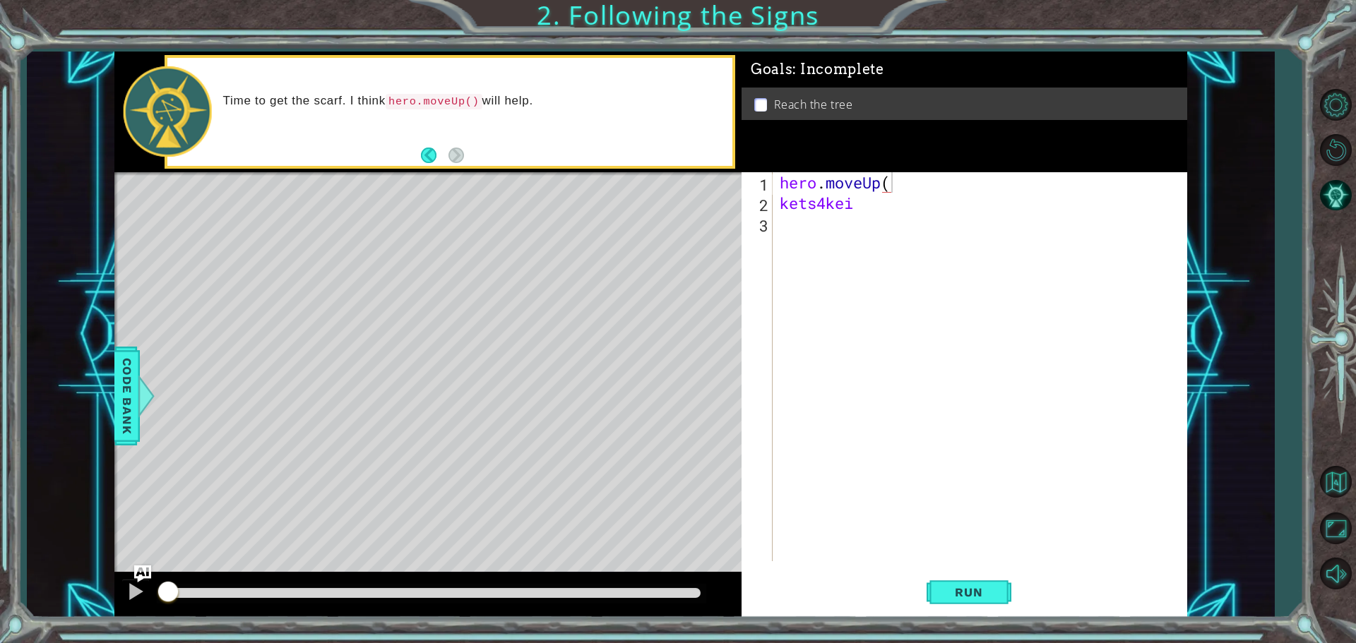
click at [421, 95] on div "Time to get the scarf. I think hero.moveUp() will help." at bounding box center [473, 111] width 520 height 51
drag, startPoint x: 436, startPoint y: 107, endPoint x: 466, endPoint y: 109, distance: 30.5
click at [461, 109] on code "hero.moveUp()" at bounding box center [434, 102] width 97 height 16
click at [1095, 193] on div "hero . moveUp ( kets4kei" at bounding box center [983, 387] width 413 height 430
click at [901, 184] on div "hero . moveUp ( kets4kei" at bounding box center [983, 387] width 413 height 430
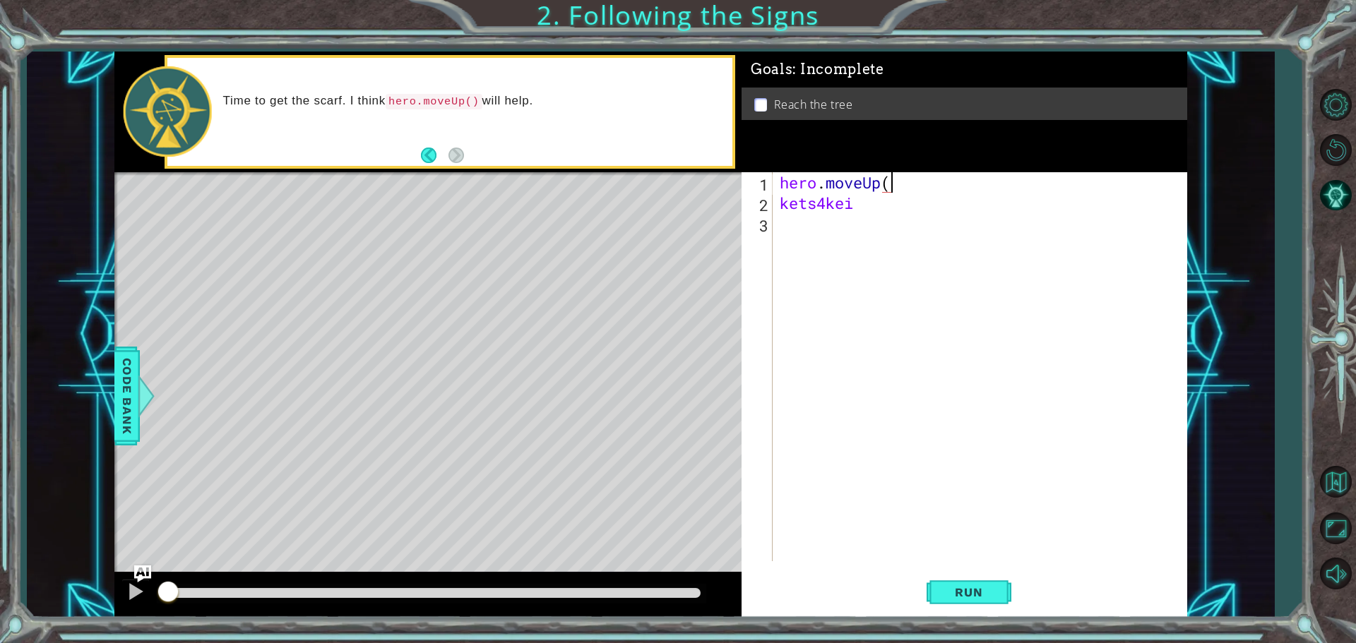
scroll to position [0, 4]
click at [986, 583] on button "Run" at bounding box center [969, 592] width 85 height 44
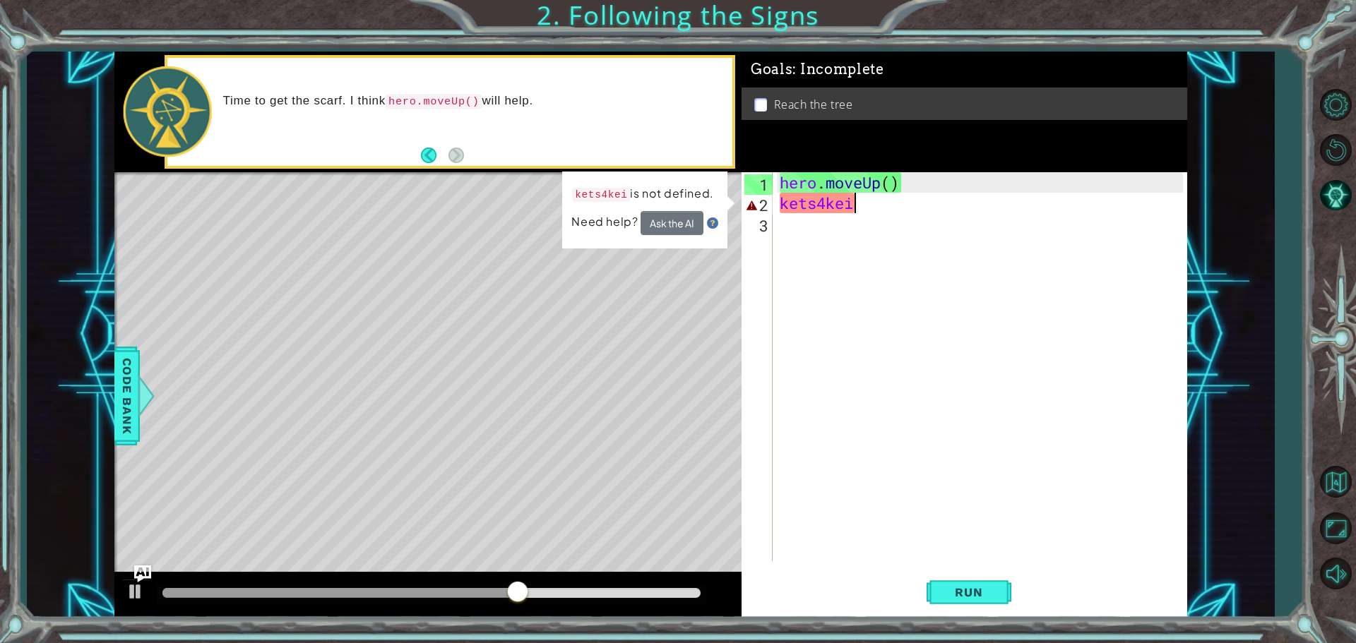
click at [861, 195] on div "hero . moveUp ( ) kets4kei" at bounding box center [983, 387] width 413 height 430
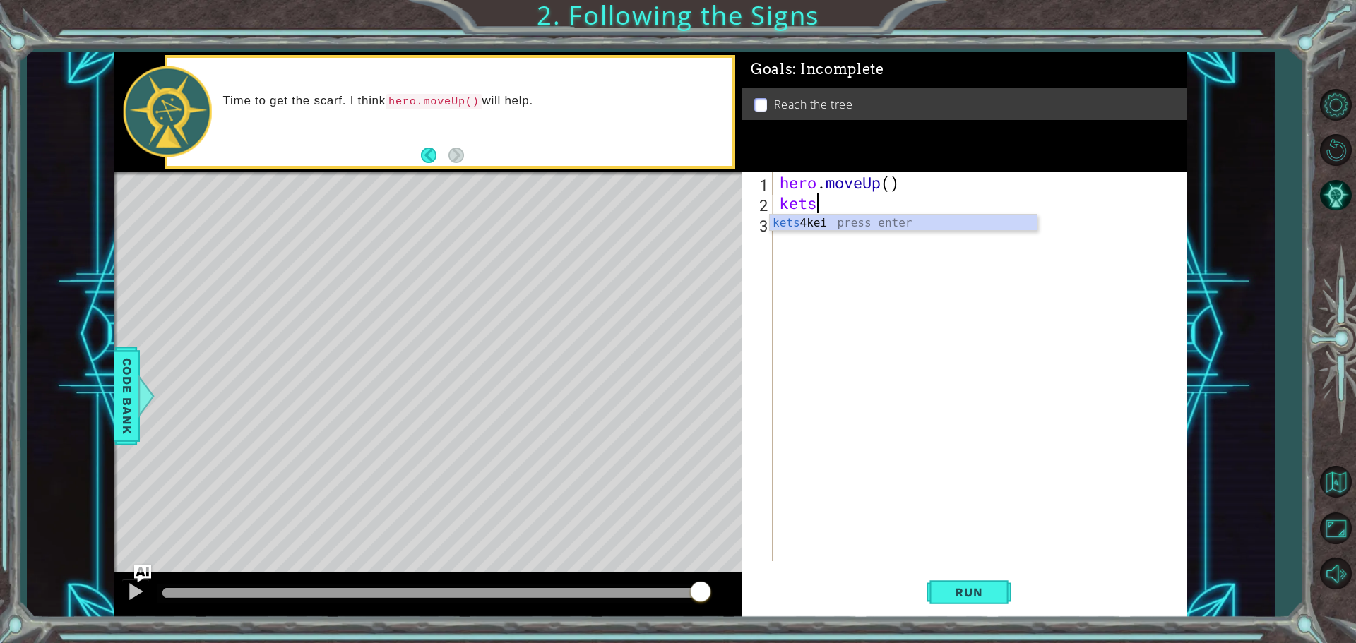
type textarea "k"
type textarea "hero.moveup"
